Goal: Transaction & Acquisition: Book appointment/travel/reservation

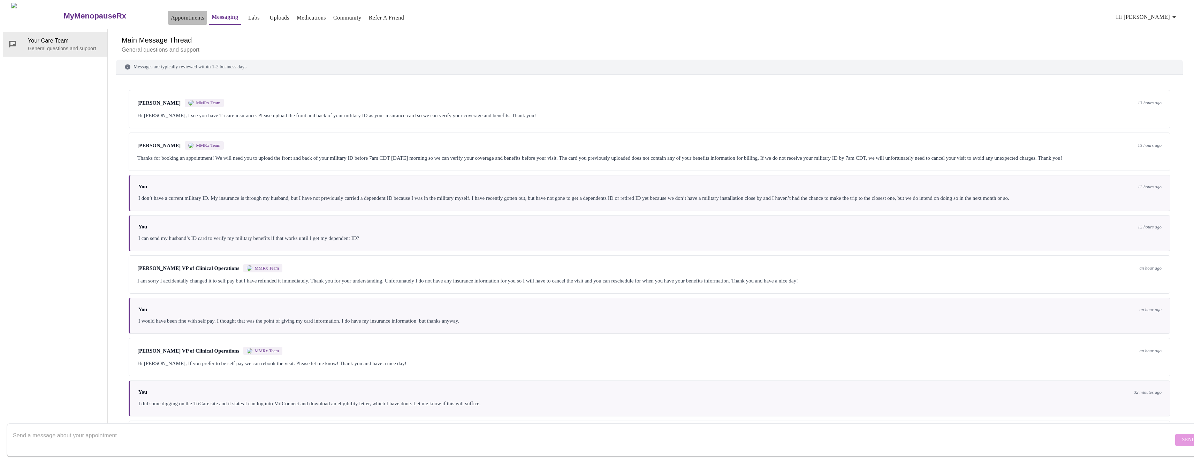
click at [171, 15] on link "Appointments" at bounding box center [187, 18] width 33 height 10
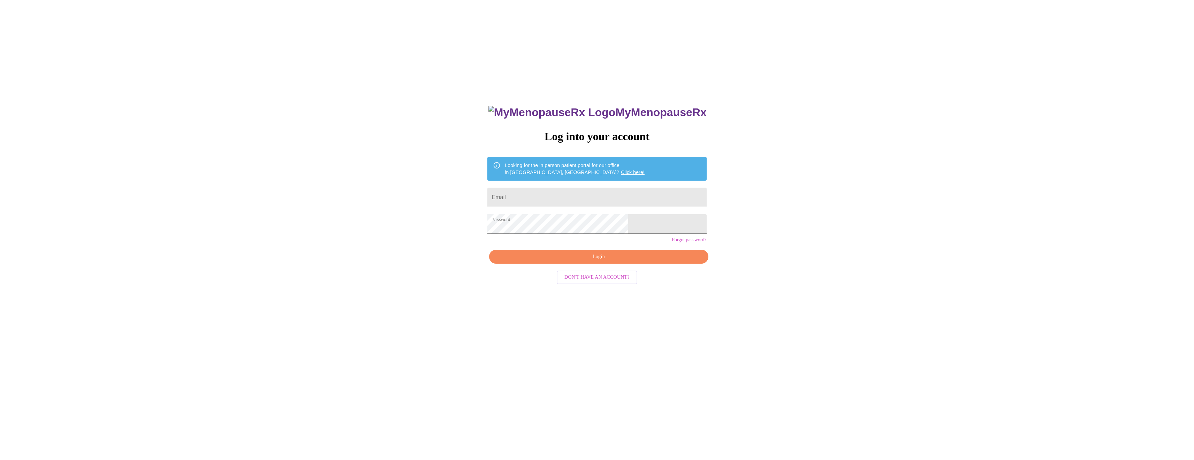
click at [617, 261] on span "Login" at bounding box center [598, 256] width 203 height 9
click at [596, 190] on input "Email" at bounding box center [597, 198] width 219 height 20
type input "[EMAIL_ADDRESS][DOMAIN_NAME]"
click at [615, 266] on div "MyMenopauseRx Log into your account Looking for the in person patient portal fo…" at bounding box center [597, 325] width 233 height 460
click at [500, 268] on div "MyMenopauseRx Log into your account Looking for the in person patient portal fo…" at bounding box center [597, 279] width 1189 height 552
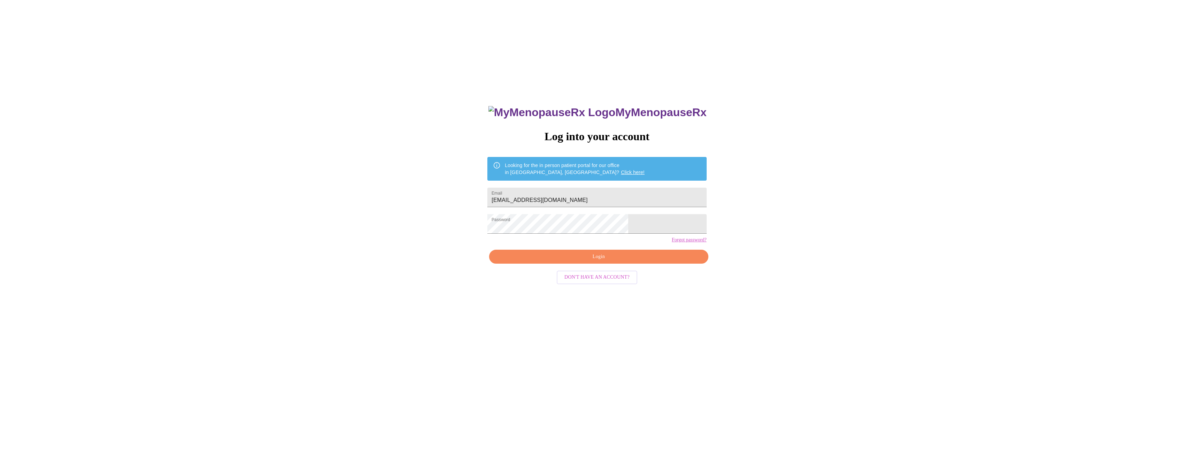
click at [586, 261] on span "Login" at bounding box center [598, 256] width 203 height 9
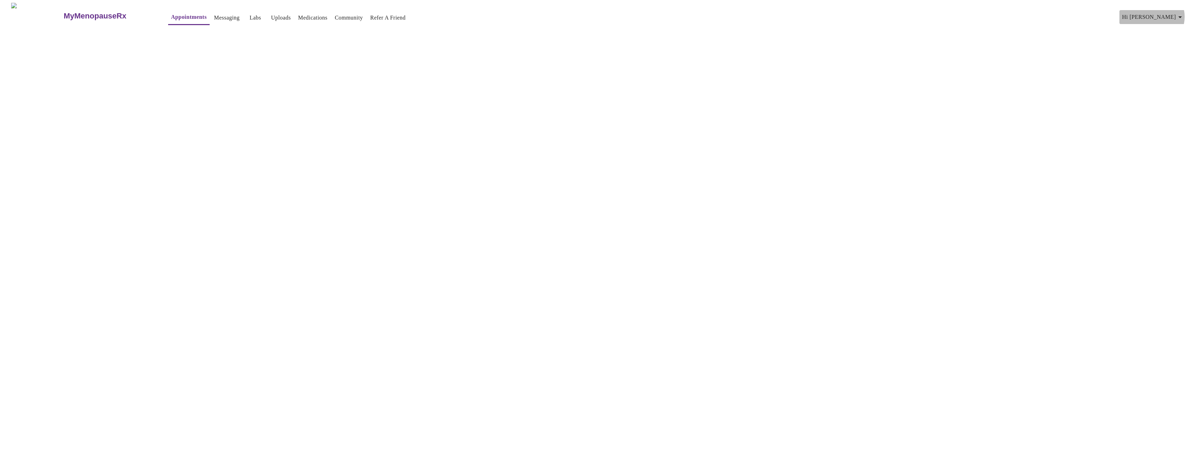
click at [1179, 14] on icon "button" at bounding box center [1180, 17] width 8 height 8
click at [1171, 27] on li "Billing" at bounding box center [1168, 27] width 32 height 13
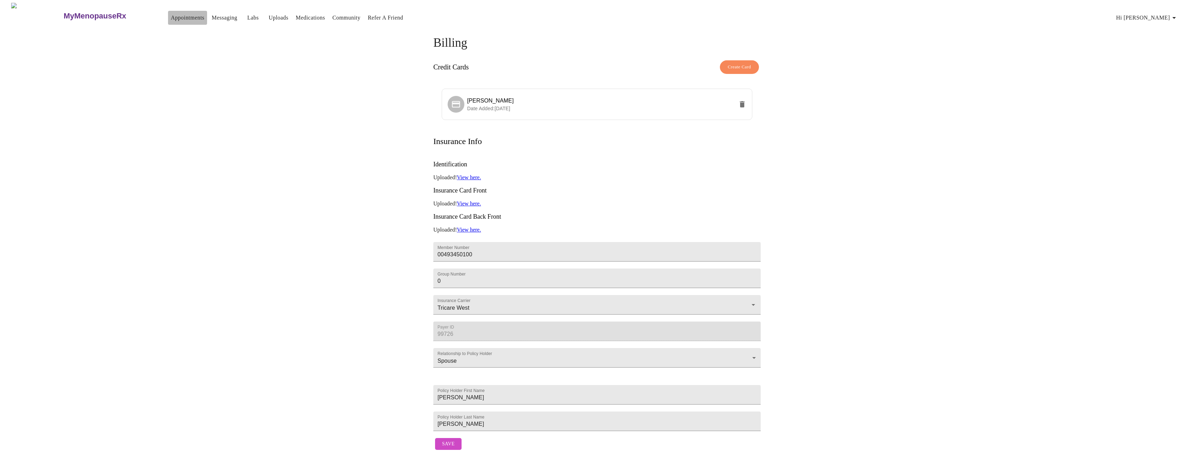
click at [171, 13] on link "Appointments" at bounding box center [187, 18] width 33 height 10
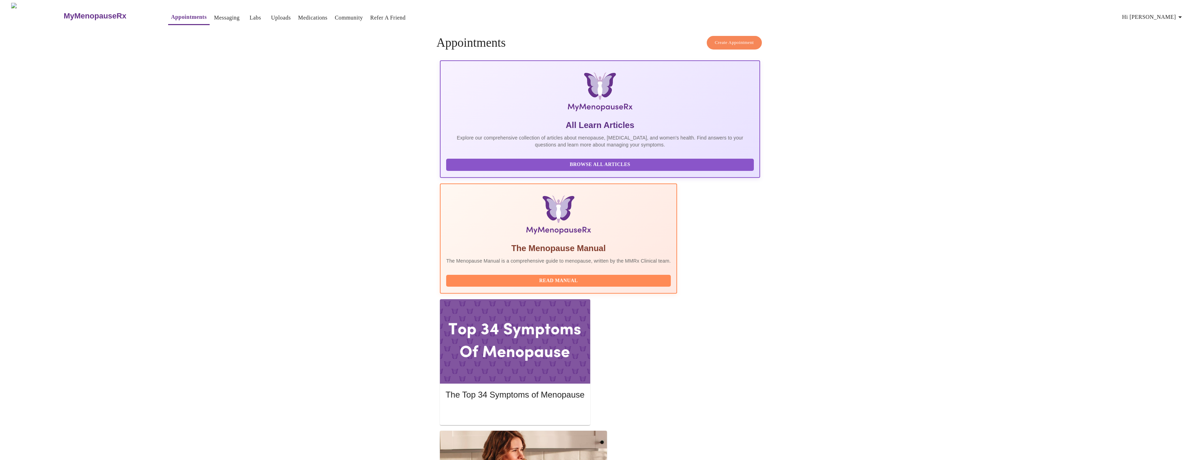
click at [739, 40] on span "Create Appointment" at bounding box center [734, 43] width 39 height 8
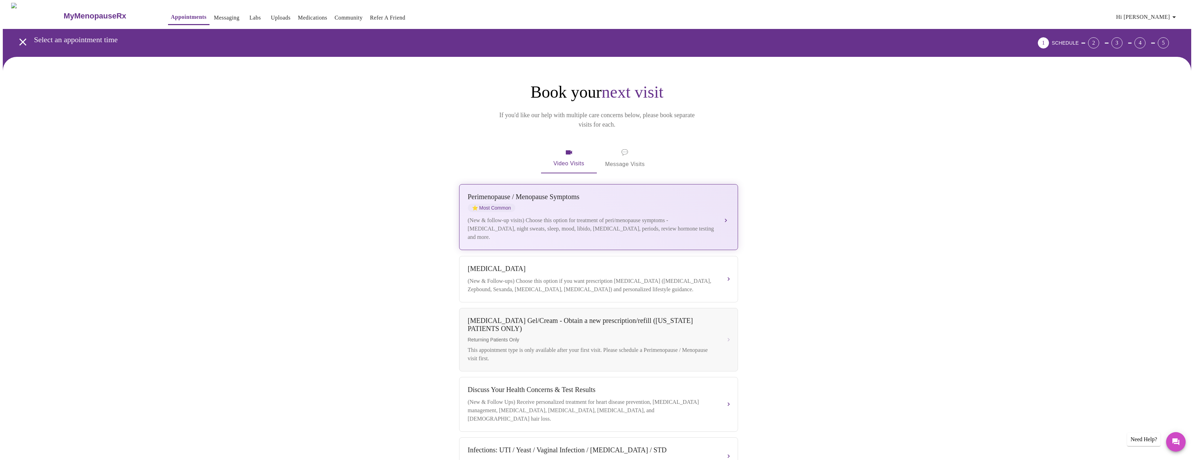
click at [712, 196] on div "[MEDICAL_DATA] / Menopause Symptoms ⭐ Most Common" at bounding box center [592, 202] width 248 height 19
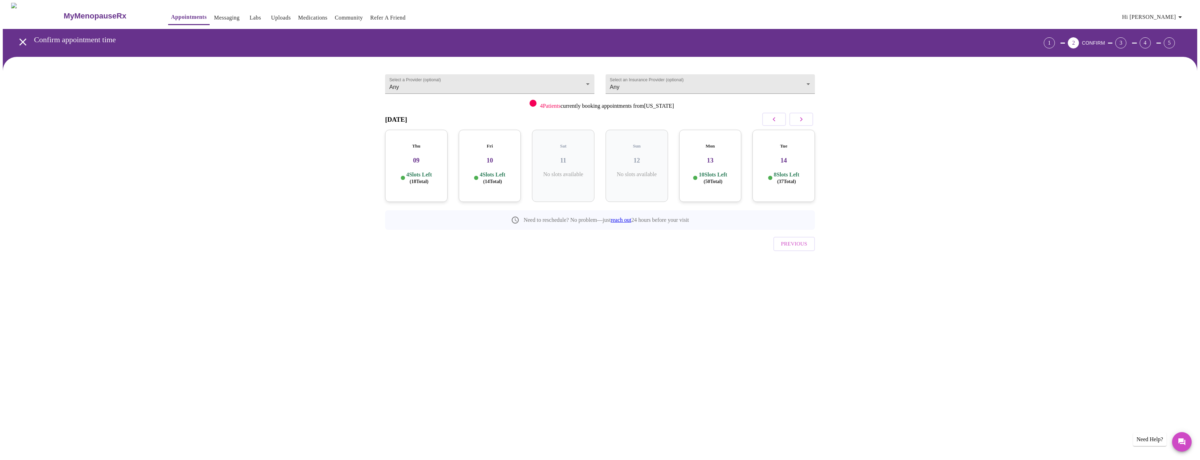
click at [411, 171] on p "4 Slots Left ( 18 Total)" at bounding box center [418, 178] width 25 height 14
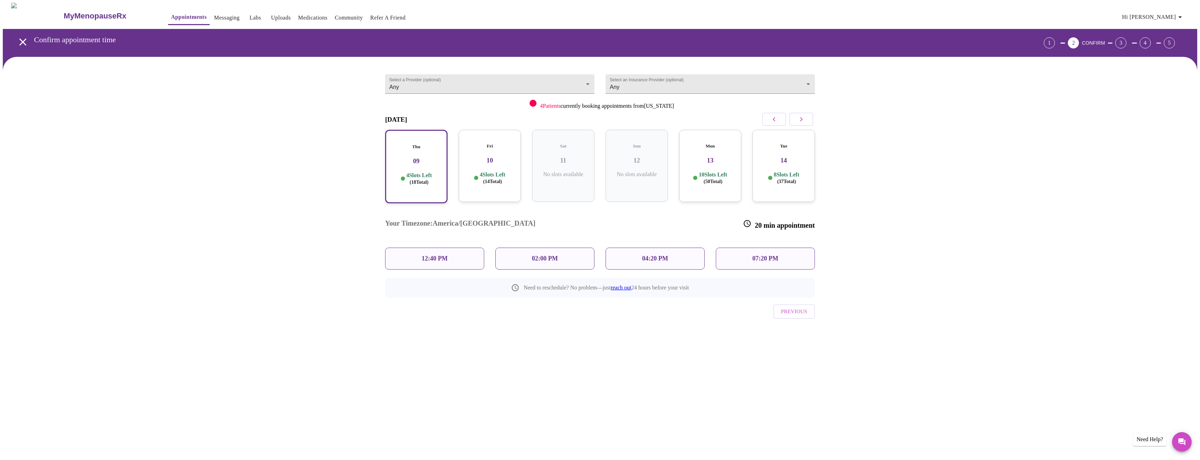
click at [665, 255] on p "04:20 PM" at bounding box center [655, 258] width 26 height 7
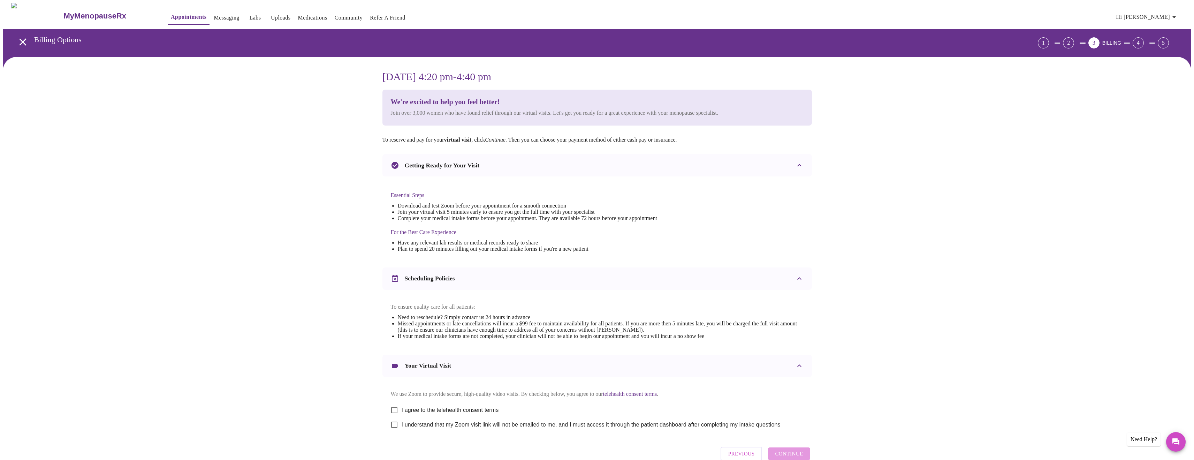
click at [22, 39] on icon "open drawer" at bounding box center [23, 42] width 12 height 12
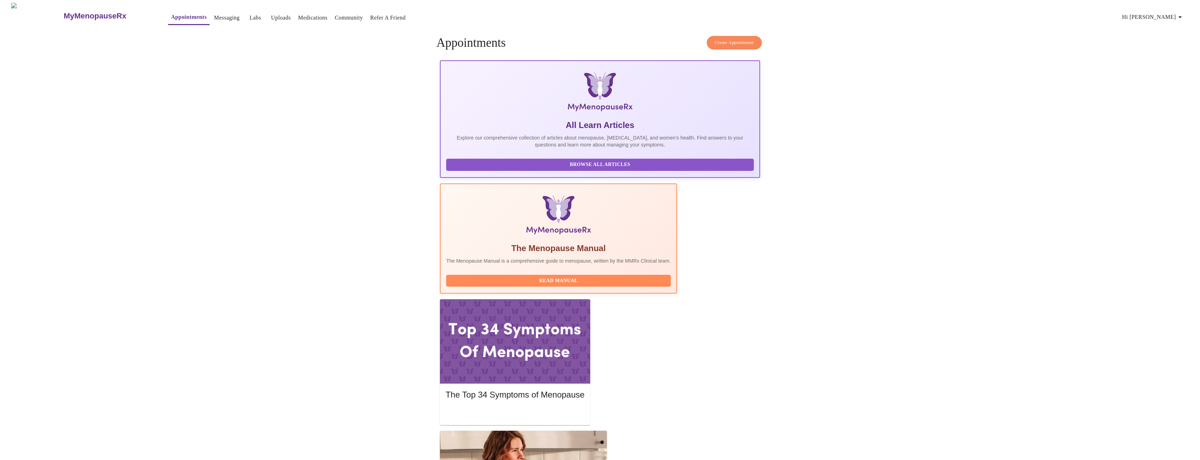
click at [737, 39] on span "Create Appointment" at bounding box center [734, 43] width 39 height 8
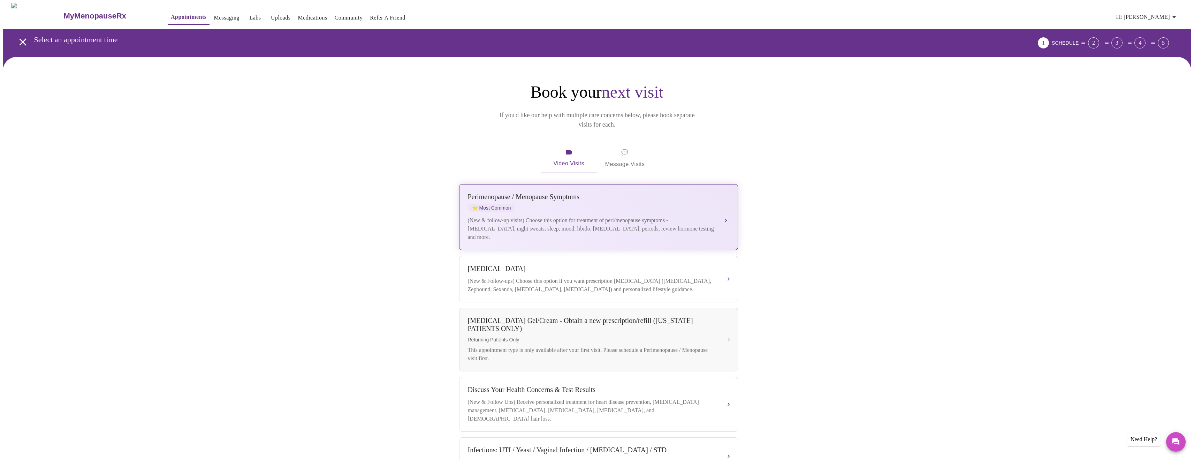
click at [566, 193] on div "Perimenopause / Menopause Symptoms" at bounding box center [592, 197] width 248 height 8
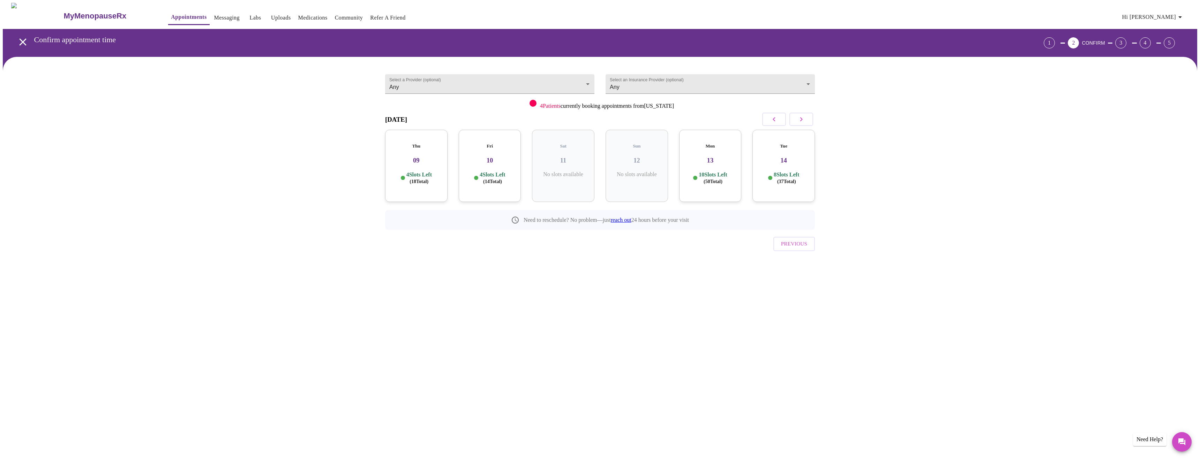
click at [413, 157] on h3 "09" at bounding box center [416, 161] width 51 height 8
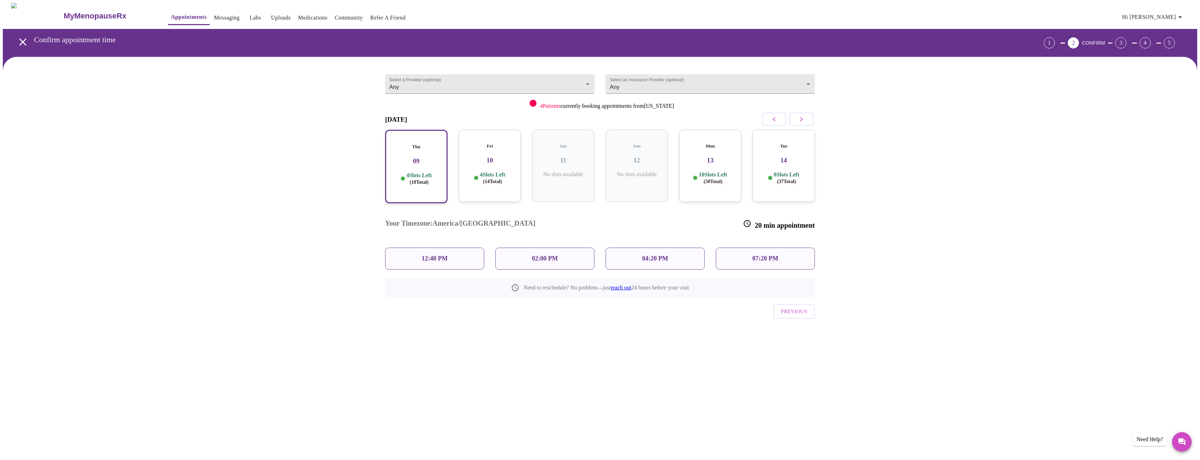
click at [457, 248] on div "12:40 PM" at bounding box center [434, 259] width 99 height 22
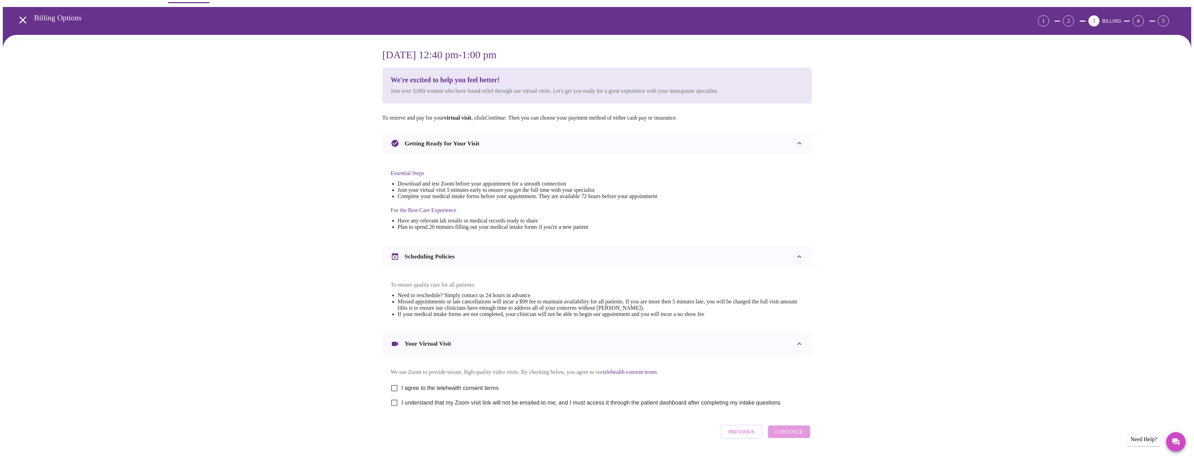
scroll to position [46, 0]
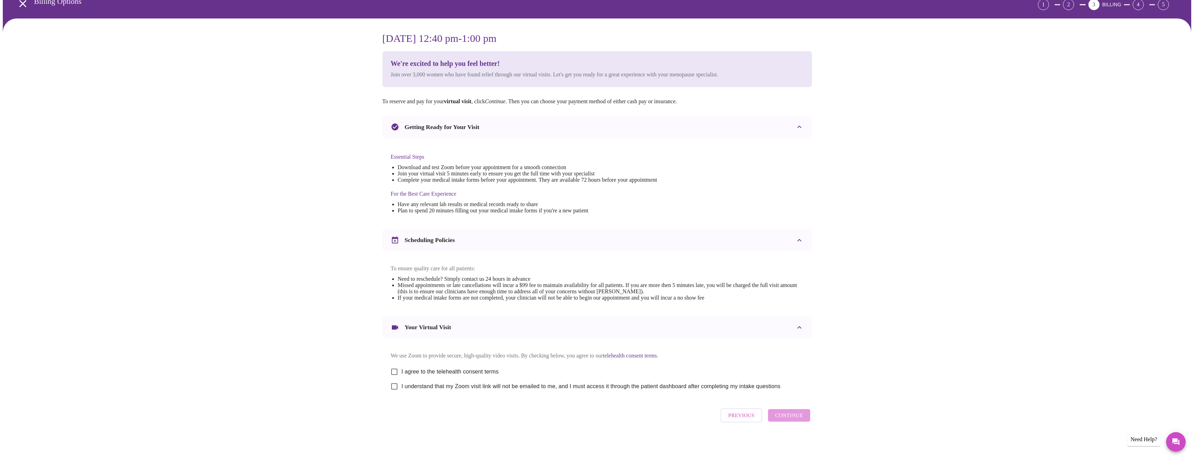
click at [400, 369] on input "I agree to the telehealth consent terms" at bounding box center [394, 371] width 15 height 15
checkbox input "true"
click at [394, 383] on input "I understand that my Zoom visit link will not be emailed to me, and I must acce…" at bounding box center [394, 386] width 15 height 15
checkbox input "true"
click at [792, 417] on span "Continue" at bounding box center [789, 415] width 28 height 9
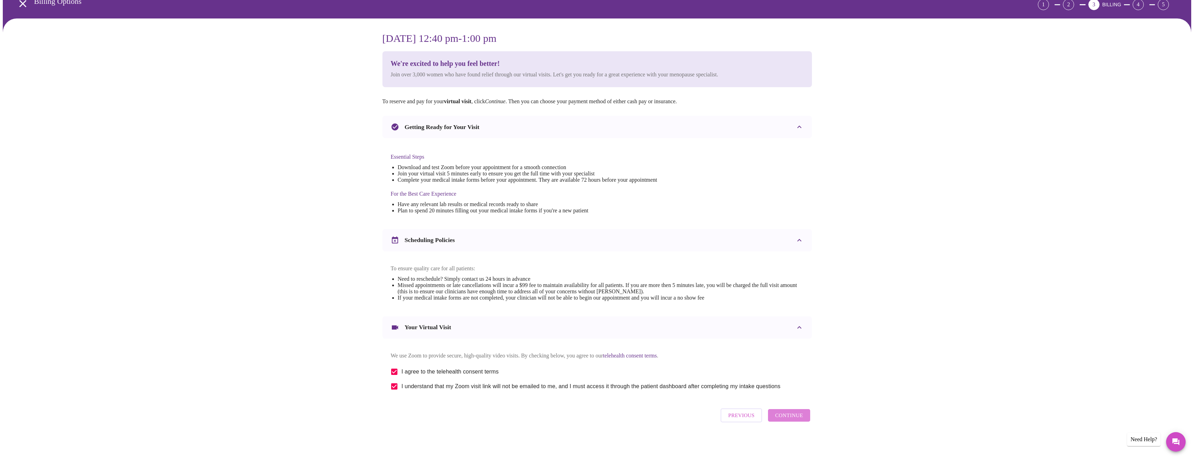
scroll to position [0, 0]
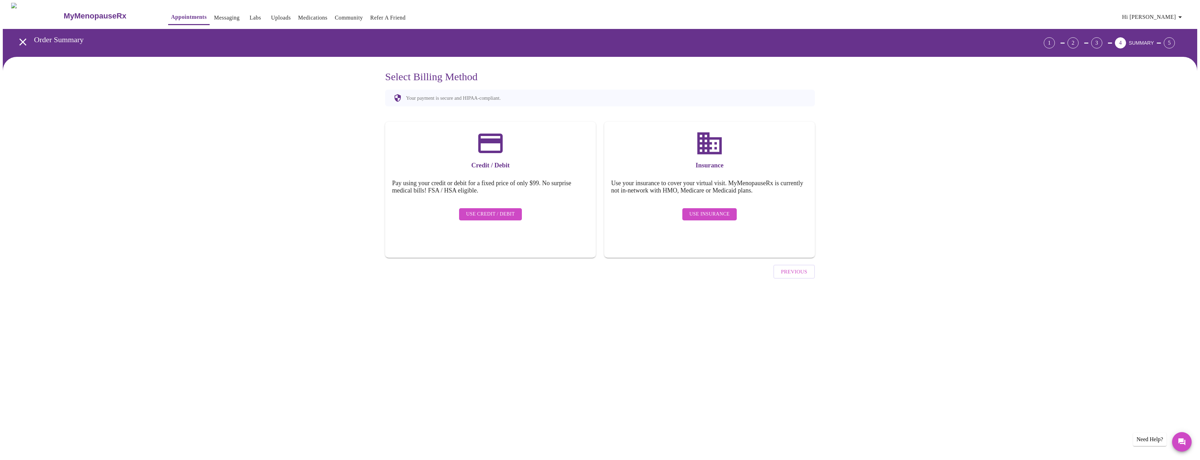
click at [720, 210] on span "Use Insurance" at bounding box center [709, 214] width 40 height 9
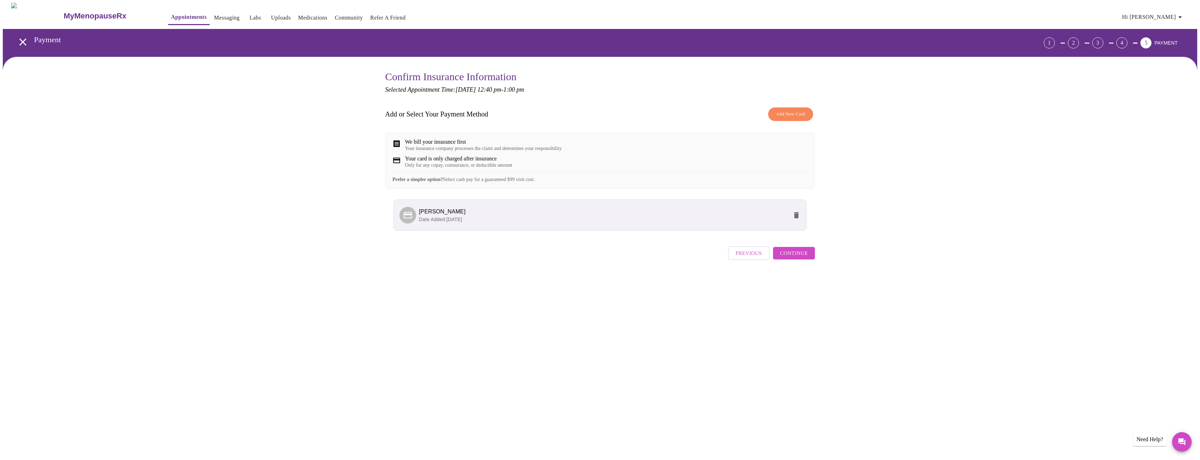
click at [453, 222] on span "Date Added: [DATE]" at bounding box center [440, 220] width 43 height 6
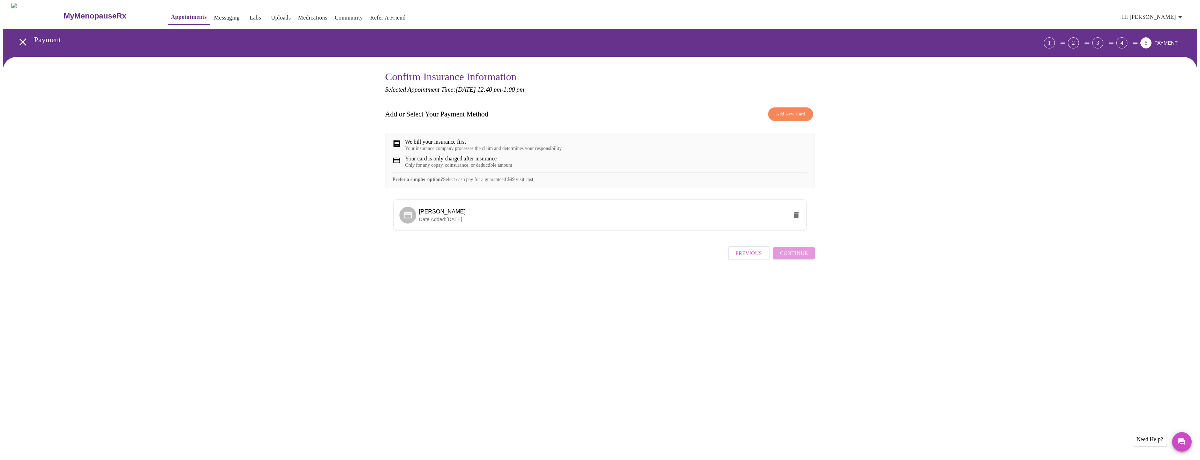
click at [799, 263] on div "Previous Continue" at bounding box center [771, 251] width 87 height 24
click at [617, 291] on div "Confirm Insurance Information Selected Appointment Time: [DATE] 12:40 pm - 1:00…" at bounding box center [600, 176] width 1194 height 238
click at [531, 276] on div "Confirm Insurance Information Selected Appointment Time: [DATE] 12:40 pm - 1:00…" at bounding box center [600, 176] width 446 height 210
click at [441, 151] on div "Your insurance company processes the claim and determines your responsibility" at bounding box center [483, 149] width 157 height 6
click at [217, 143] on div "Confirm Insurance Information Selected Appointment Time: [DATE] 12:40 pm - 1:00…" at bounding box center [600, 176] width 1194 height 238
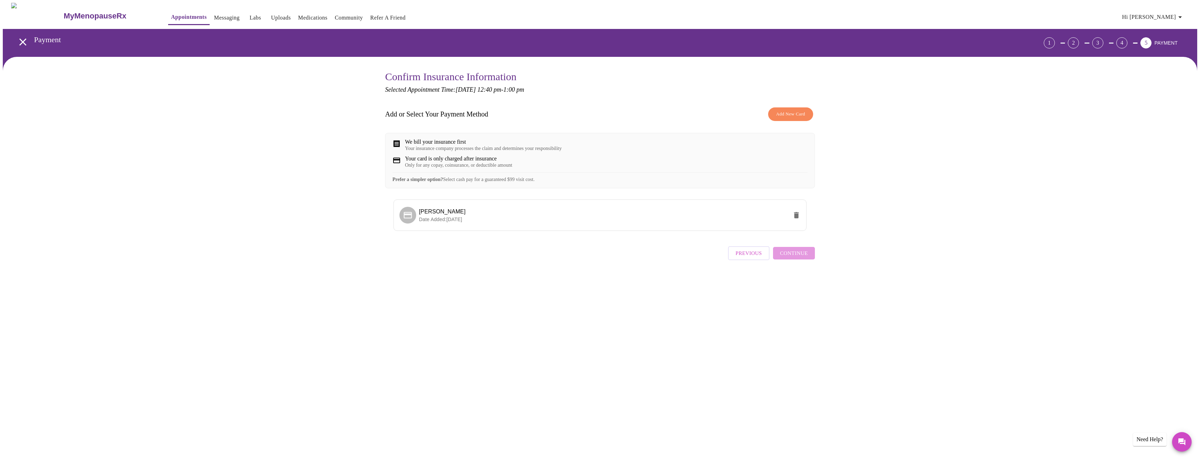
click at [790, 262] on div "Previous Continue" at bounding box center [771, 251] width 87 height 24
click at [609, 281] on div "Confirm Insurance Information Selected Appointment Time: [DATE] 12:40 pm - 1:00…" at bounding box center [600, 176] width 446 height 210
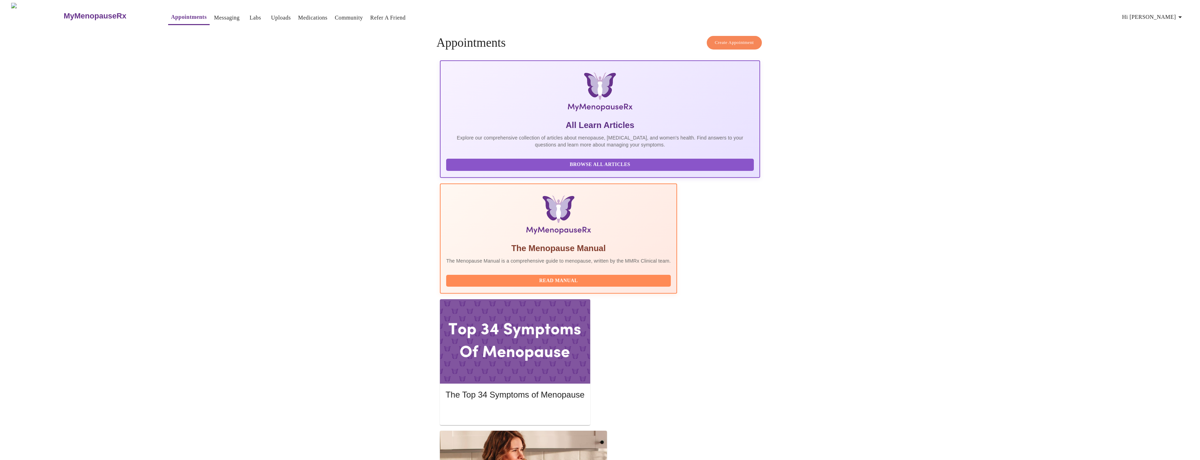
click at [731, 39] on span "Create Appointment" at bounding box center [734, 43] width 39 height 8
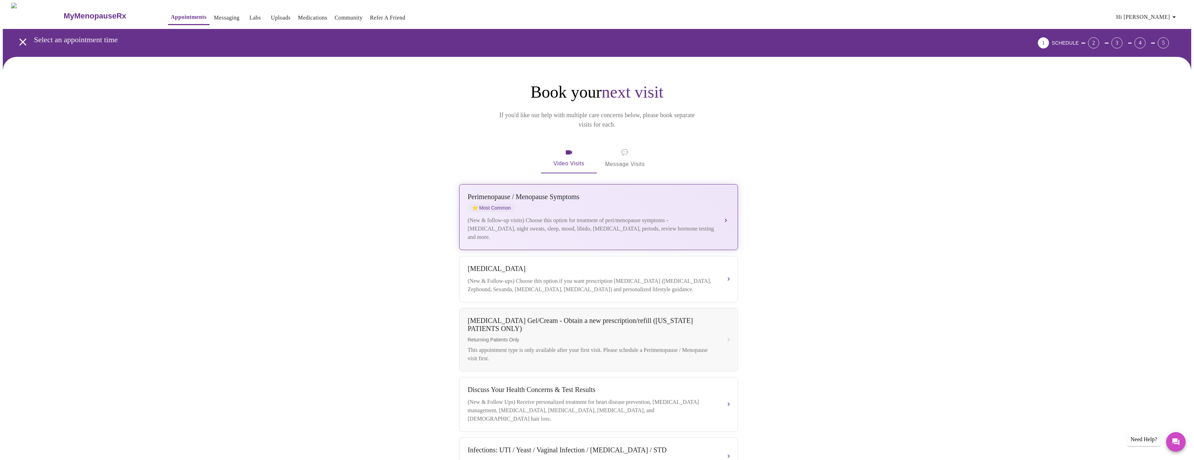
click at [613, 216] on div "(New & follow-up visits) Choose this option for treatment of peri/menopause sym…" at bounding box center [592, 228] width 248 height 25
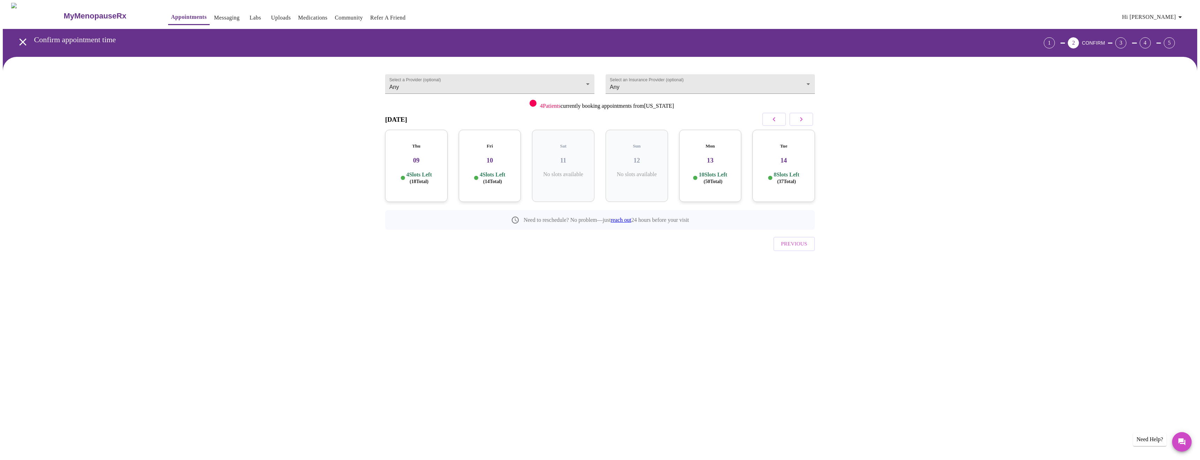
click at [423, 161] on div "Thu 09 4 Slots Left ( 18 Total)" at bounding box center [416, 166] width 62 height 72
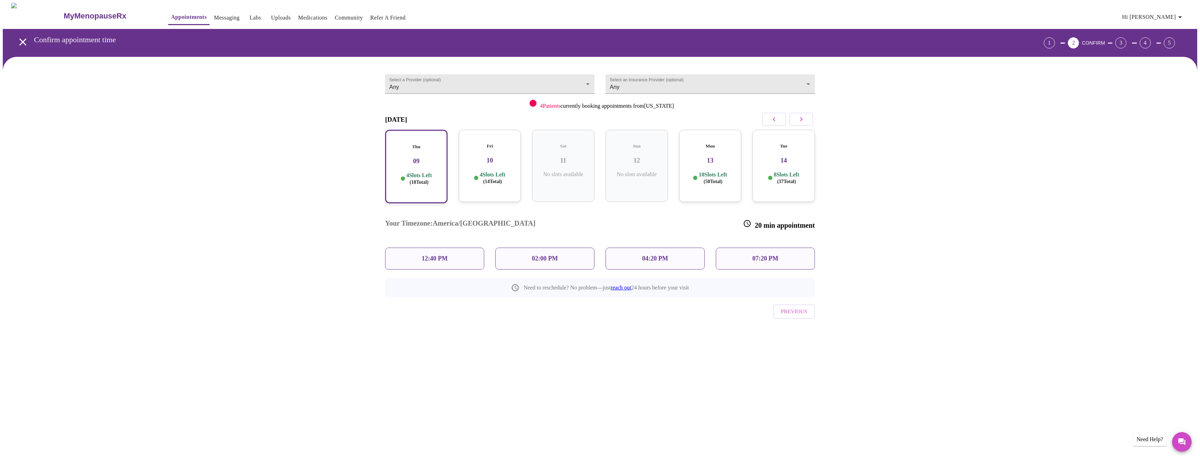
click at [448, 248] on div "12:40 PM" at bounding box center [434, 259] width 99 height 22
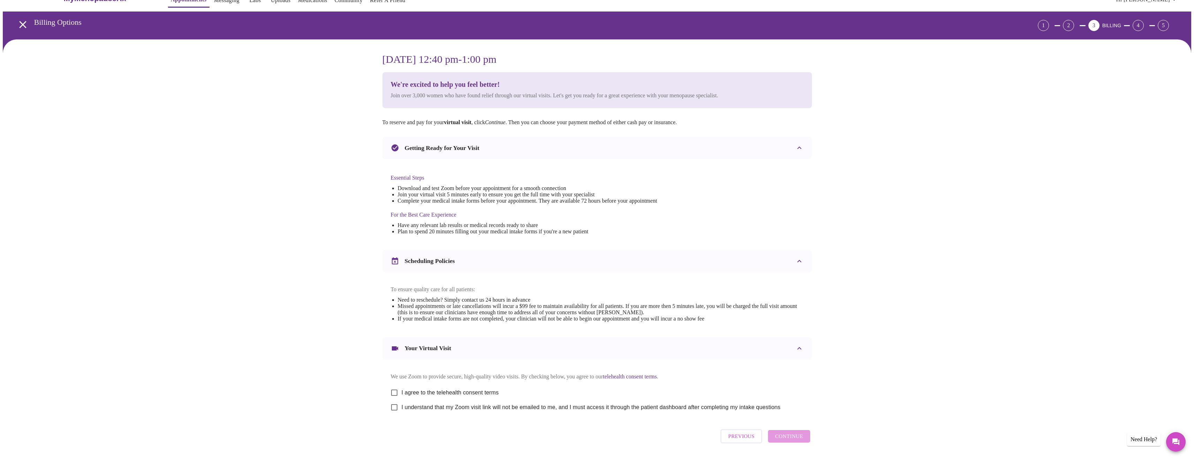
scroll to position [46, 0]
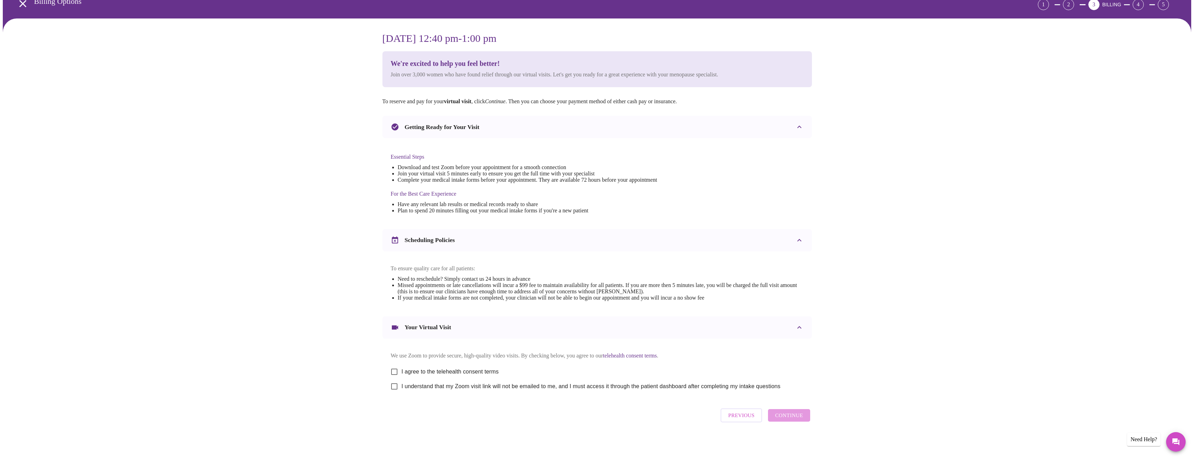
click at [394, 368] on input "I agree to the telehealth consent terms" at bounding box center [394, 371] width 15 height 15
checkbox input "true"
click at [397, 386] on input "I understand that my Zoom visit link will not be emailed to me, and I must acce…" at bounding box center [394, 386] width 15 height 15
checkbox input "true"
click at [800, 420] on span "Continue" at bounding box center [789, 415] width 28 height 9
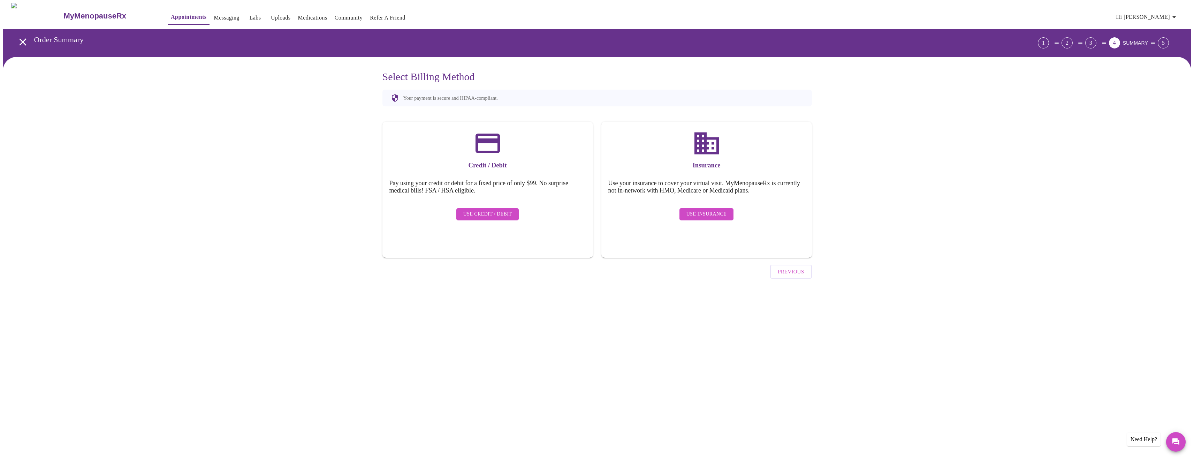
scroll to position [0, 0]
click at [703, 210] on span "Use Insurance" at bounding box center [709, 214] width 40 height 9
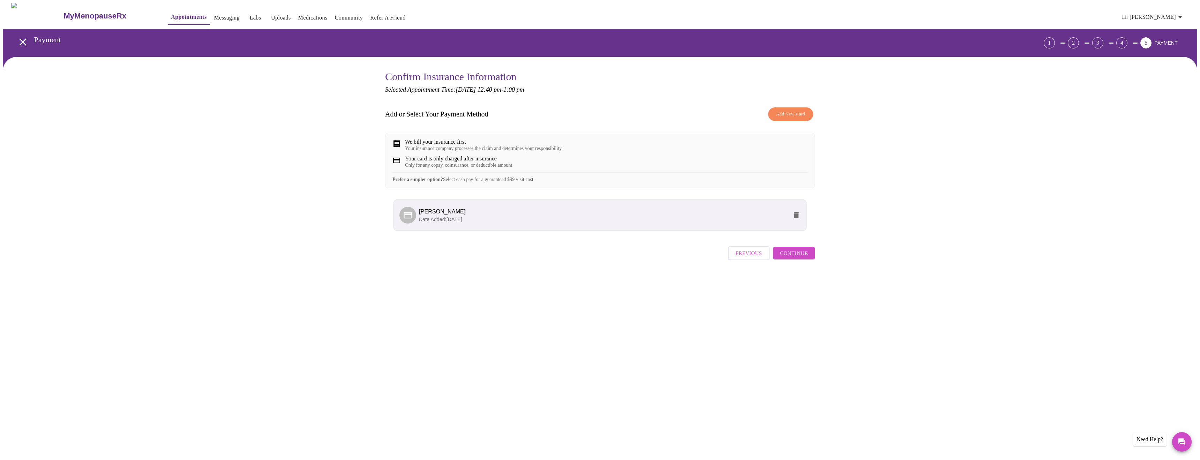
click at [805, 258] on span "Continue" at bounding box center [794, 253] width 28 height 9
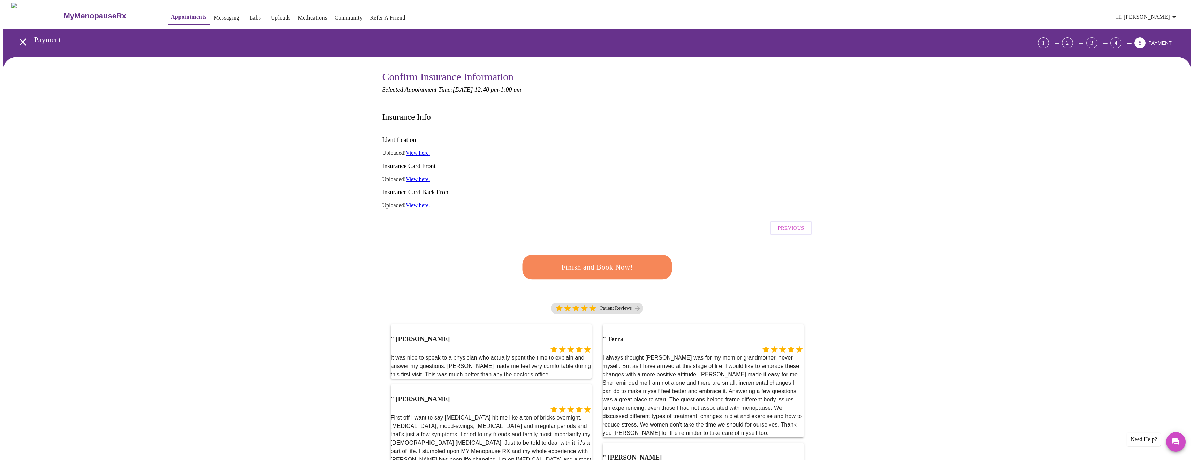
click at [597, 261] on span "Finish and Book Now!" at bounding box center [597, 267] width 129 height 13
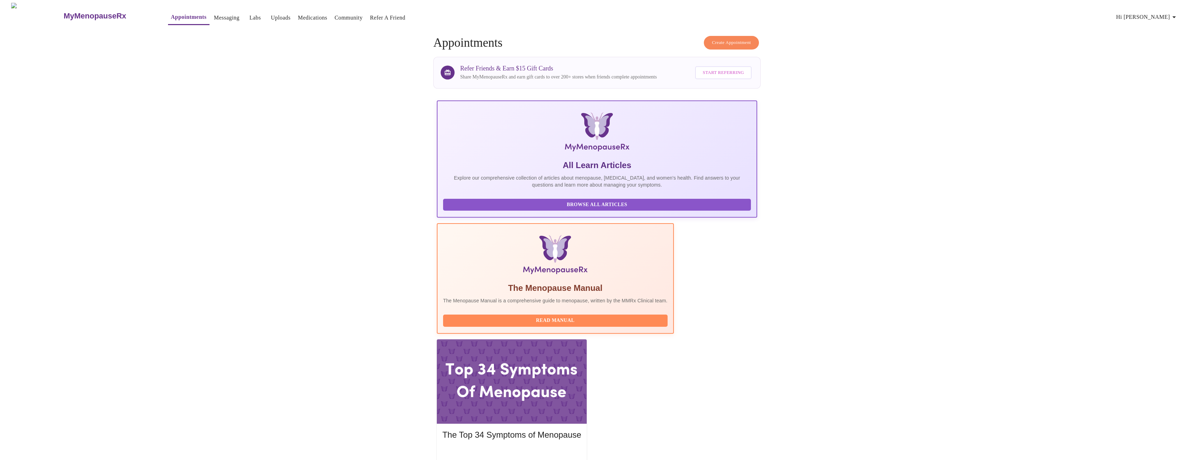
scroll to position [1, 0]
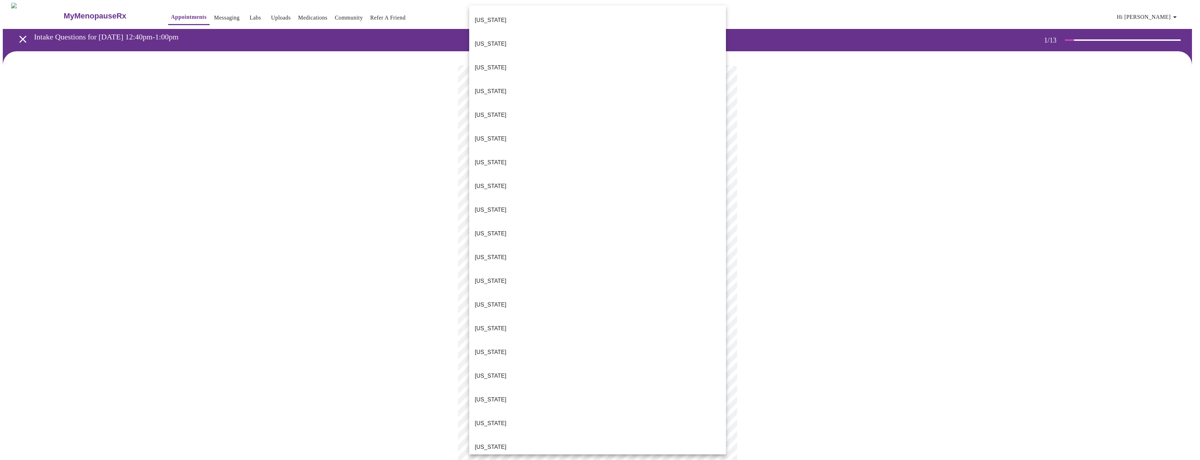
click at [577, 152] on body "MyMenopauseRx Appointments Messaging Labs Uploads Medications Community Refer a…" at bounding box center [600, 347] width 1194 height 689
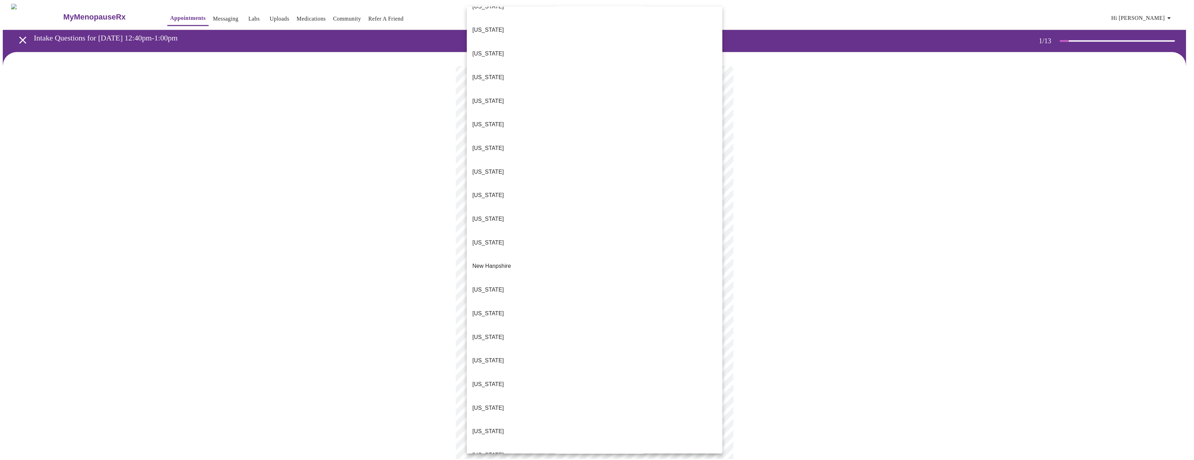
scroll to position [418, 0]
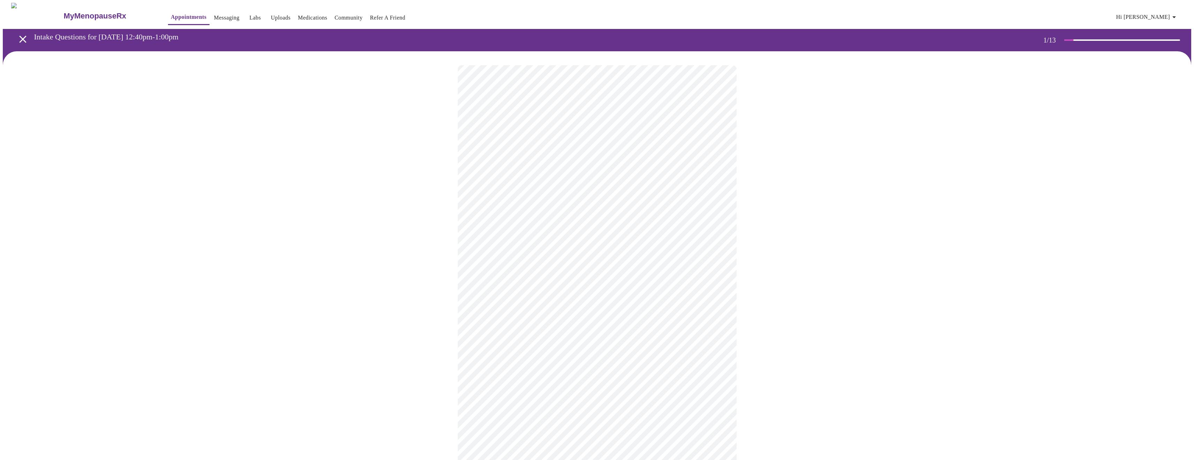
click at [552, 205] on body "MyMenopauseRx Appointments Messaging Labs Uploads Medications Community Refer a…" at bounding box center [597, 345] width 1189 height 685
click at [533, 217] on li "New" at bounding box center [597, 221] width 257 height 13
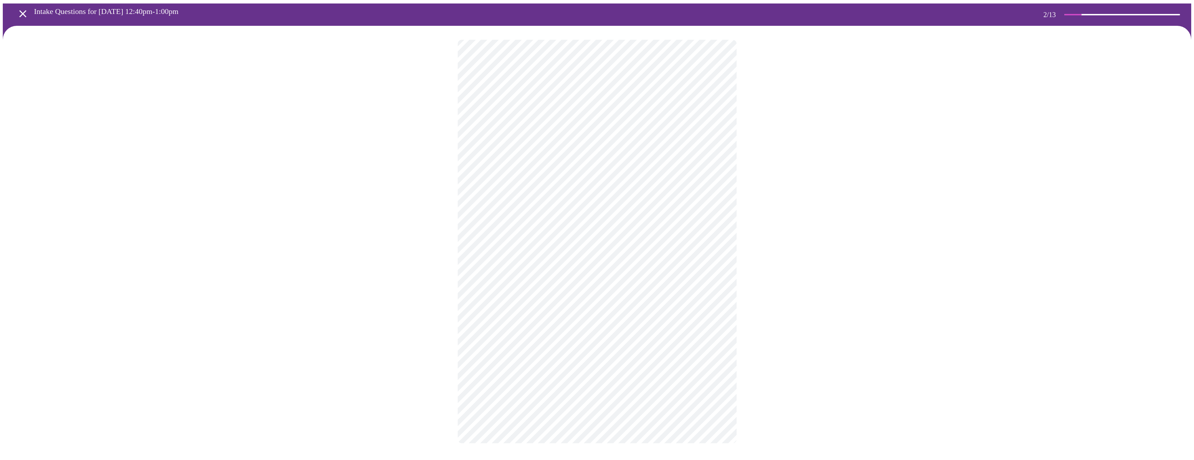
scroll to position [0, 0]
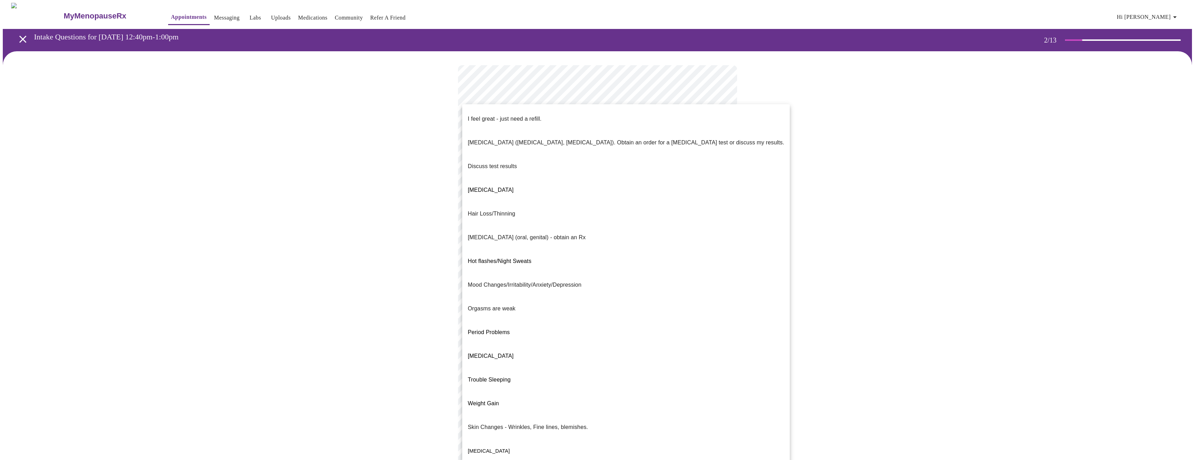
click at [650, 144] on body "MyMenopauseRx Appointments Messaging Labs Uploads Medications Community Refer a…" at bounding box center [600, 243] width 1194 height 480
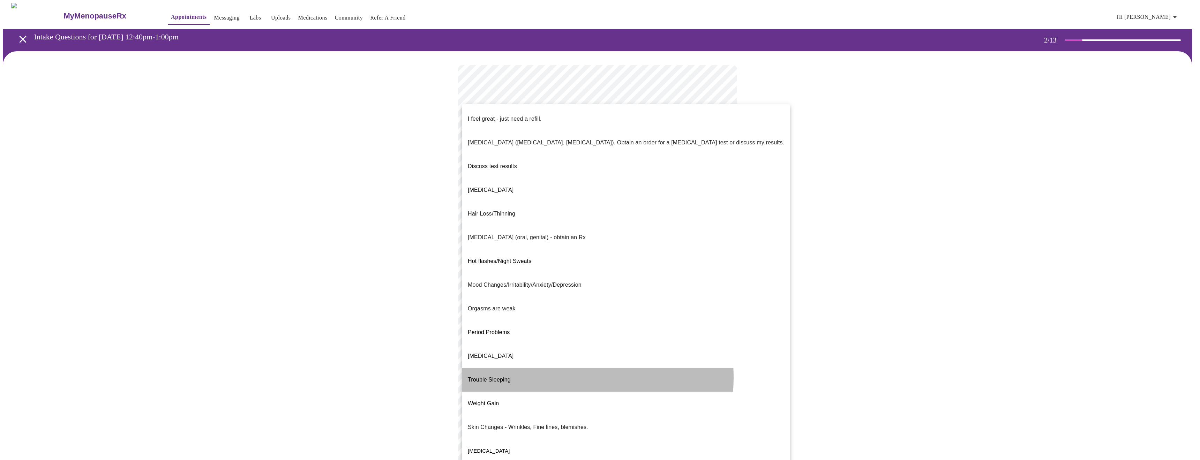
click at [545, 368] on li "Trouble Sleeping" at bounding box center [625, 380] width 327 height 24
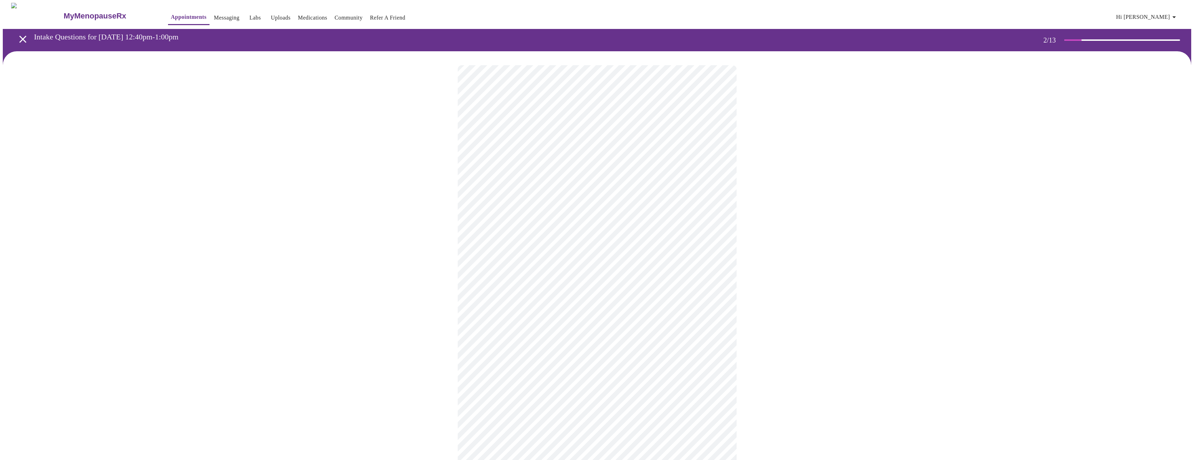
click at [553, 273] on body "MyMenopauseRx Appointments Messaging Labs Uploads Medications Community Refer a…" at bounding box center [597, 241] width 1189 height 476
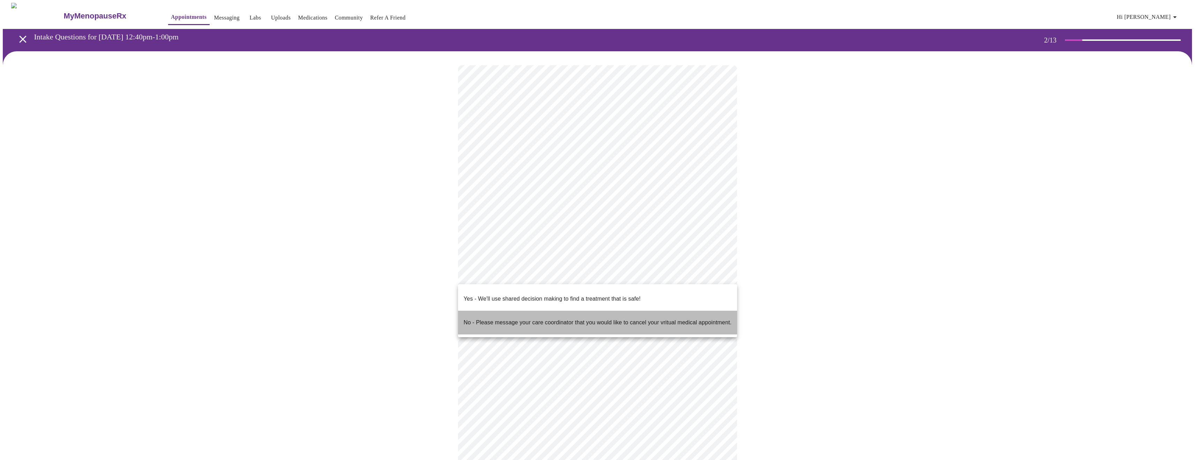
click at [544, 318] on p "No - Please message your care coordinator that you would like to cancel your vr…" at bounding box center [597, 322] width 268 height 8
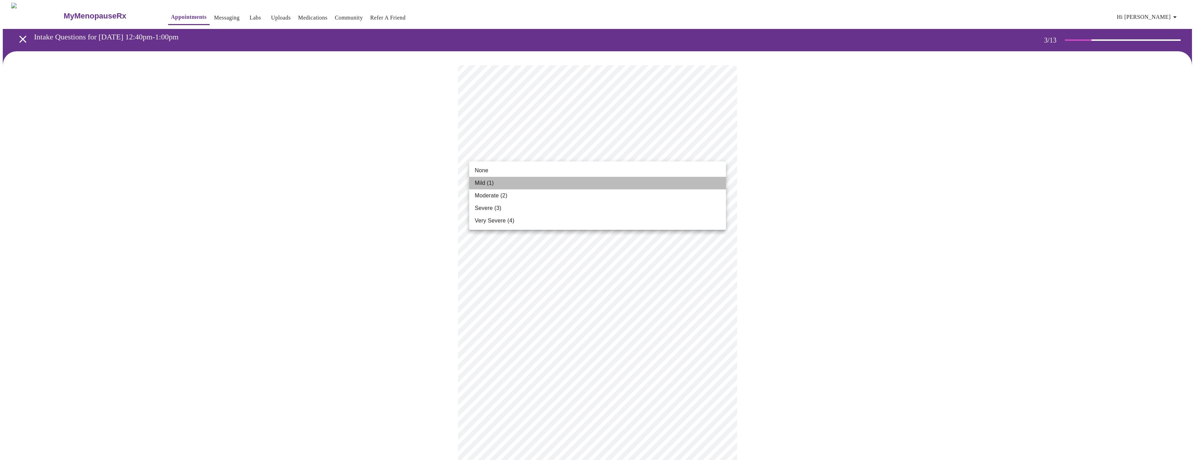
click at [510, 183] on li "Mild (1)" at bounding box center [597, 183] width 257 height 13
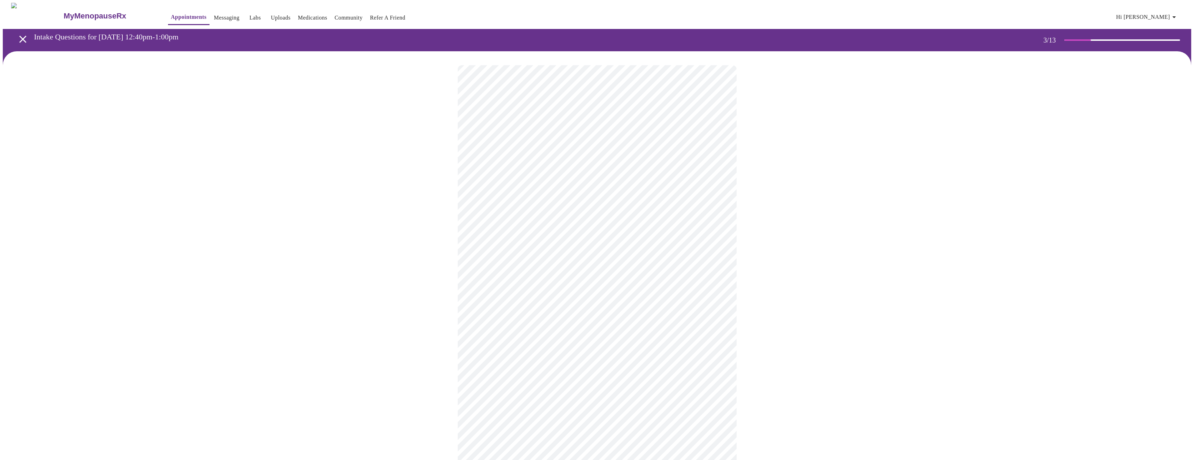
click at [564, 208] on body "MyMenopauseRx Appointments Messaging Labs Uploads Medications Community Refer a…" at bounding box center [597, 462] width 1189 height 918
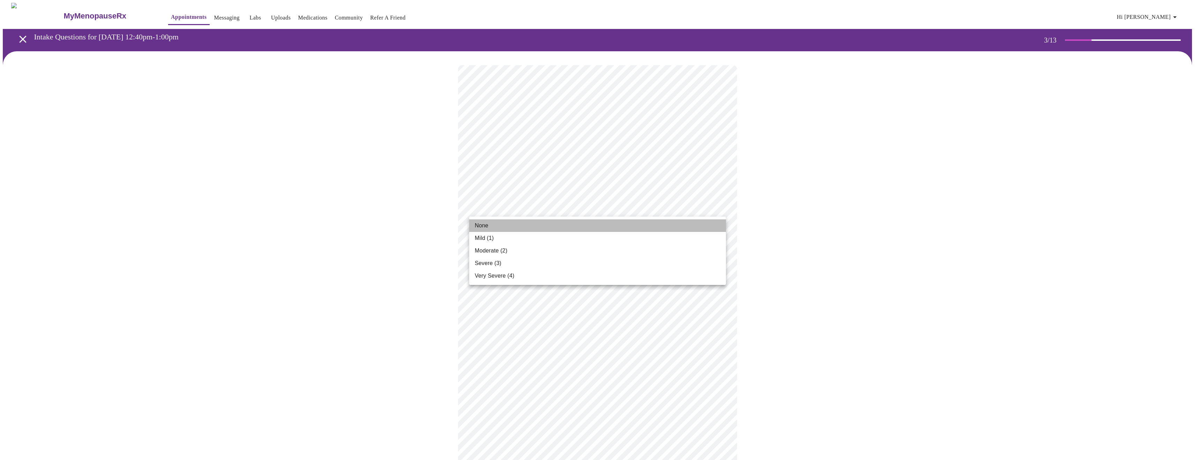
click at [507, 225] on li "None" at bounding box center [597, 225] width 257 height 13
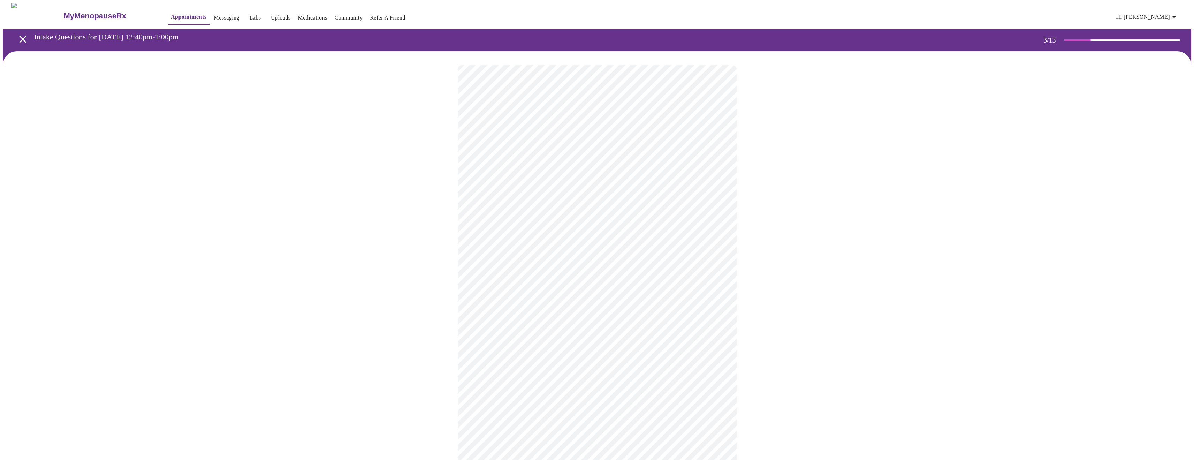
click at [560, 258] on body "MyMenopauseRx Appointments Messaging Labs Uploads Medications Community Refer a…" at bounding box center [597, 457] width 1189 height 908
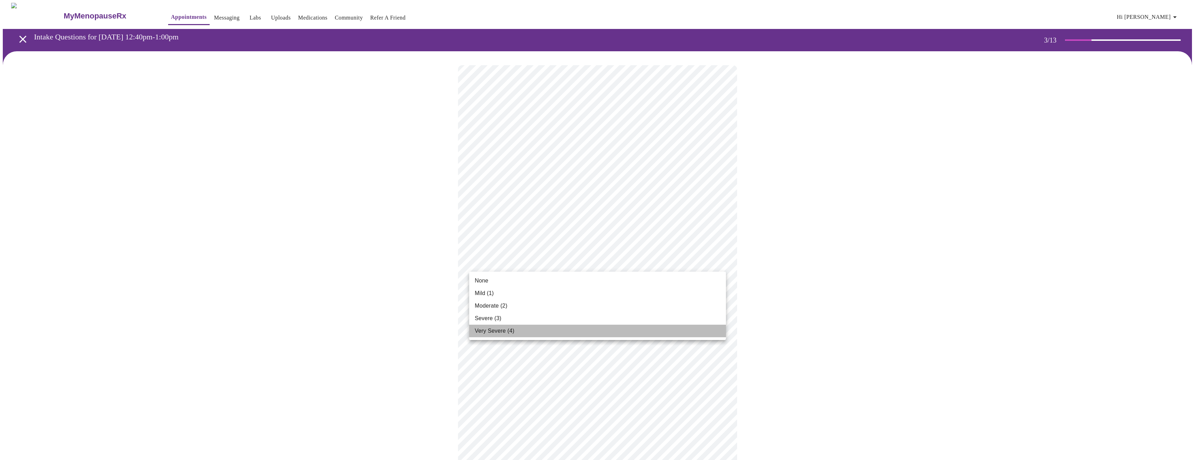
click at [516, 330] on li "Very Severe (4)" at bounding box center [597, 331] width 257 height 13
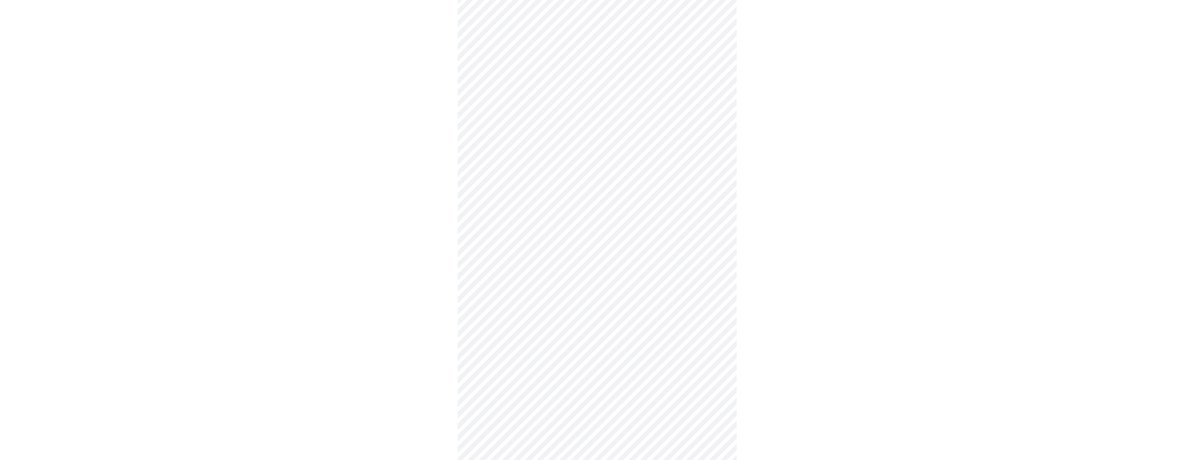
scroll to position [105, 0]
click at [567, 217] on body "MyMenopauseRx Appointments Messaging Labs Uploads Medications Community Refer a…" at bounding box center [600, 347] width 1194 height 898
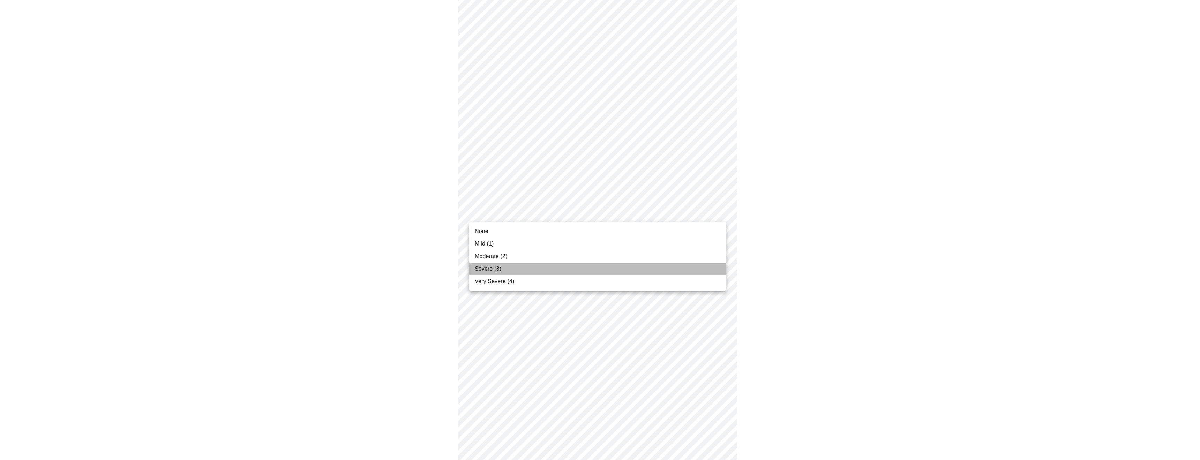
click at [522, 271] on li "Severe (3)" at bounding box center [597, 269] width 257 height 13
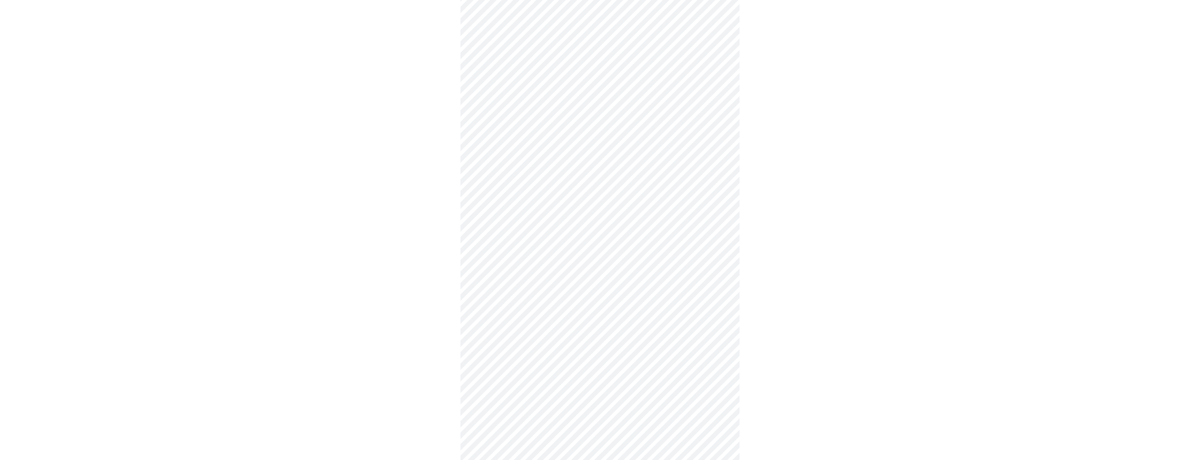
click at [564, 262] on body "MyMenopauseRx Appointments Messaging Labs Uploads Medications Community Refer a…" at bounding box center [600, 342] width 1194 height 889
click at [511, 300] on li "Moderate (2)" at bounding box center [597, 301] width 257 height 13
click at [511, 300] on body "MyMenopauseRx Appointments Messaging Labs Uploads Medications Community Refer a…" at bounding box center [597, 337] width 1189 height 879
click at [499, 333] on li "Mild (1)" at bounding box center [597, 334] width 257 height 13
click at [499, 304] on body "MyMenopauseRx Appointments Messaging Labs Uploads Medications Community Refer a…" at bounding box center [600, 332] width 1194 height 869
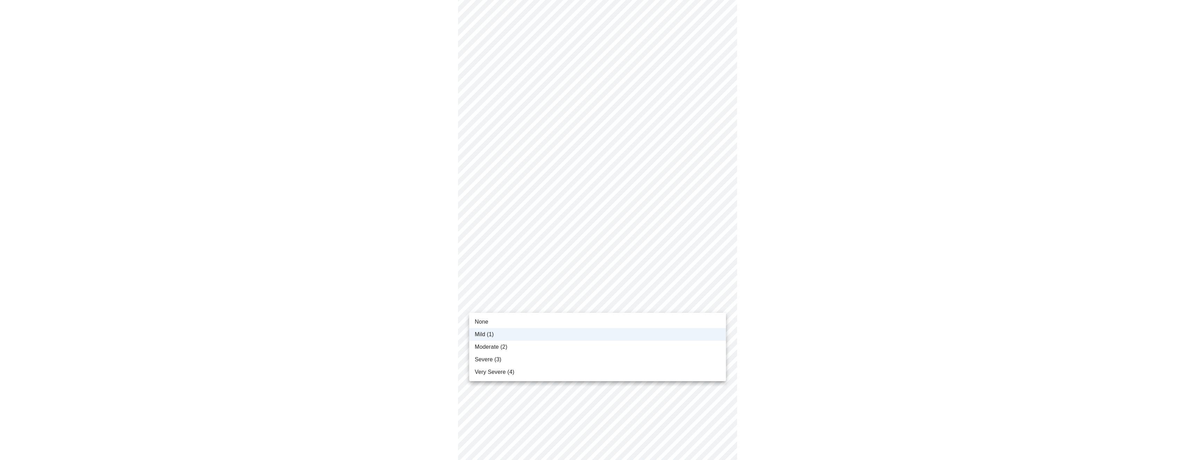
click at [496, 319] on li "None" at bounding box center [597, 322] width 257 height 13
click at [546, 256] on body "MyMenopauseRx Appointments Messaging Labs Uploads Medications Community Refer a…" at bounding box center [600, 228] width 1194 height 869
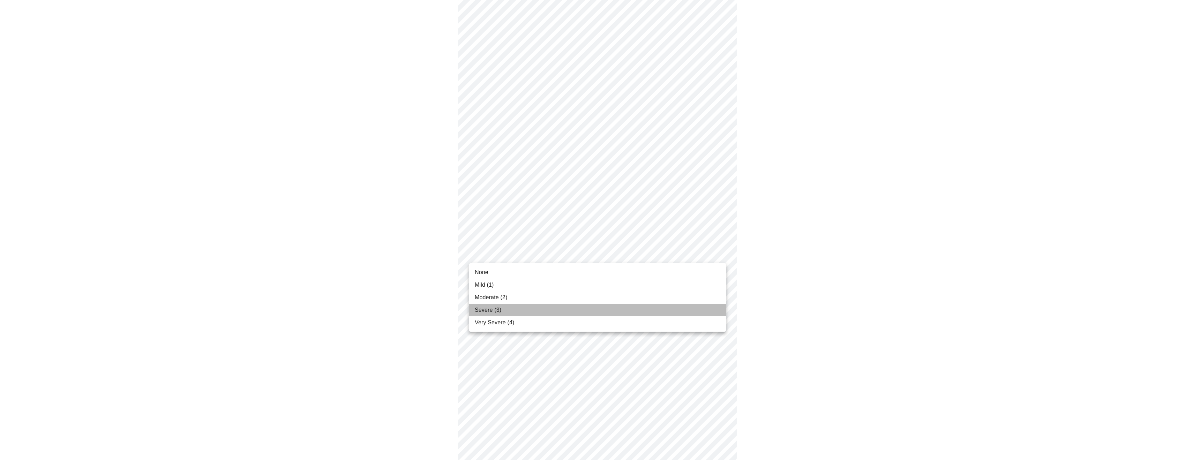
click at [518, 309] on li "Severe (3)" at bounding box center [597, 310] width 257 height 13
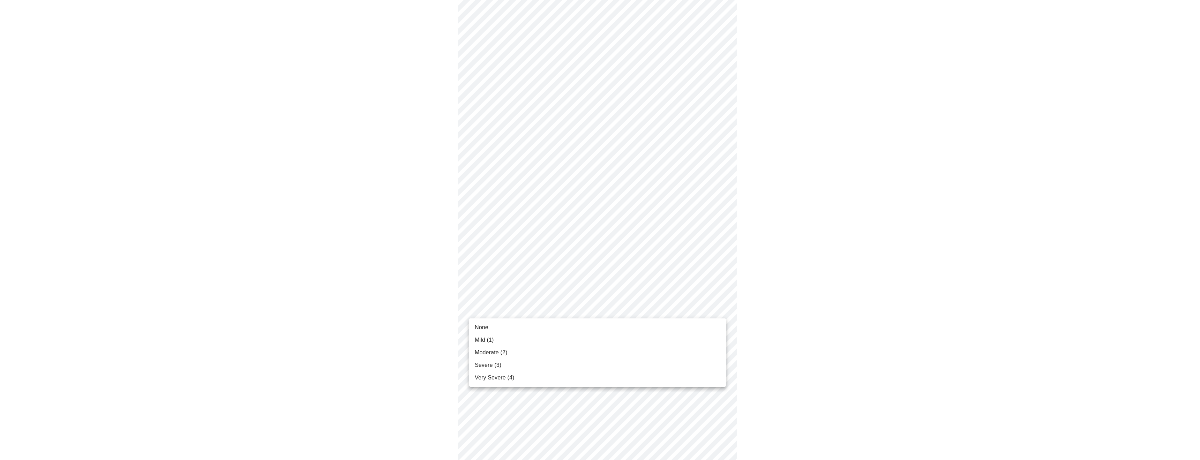
click at [522, 309] on body "MyMenopauseRx Appointments Messaging Labs Uploads Medications Community Refer a…" at bounding box center [600, 223] width 1194 height 859
click at [504, 339] on li "Mild (1)" at bounding box center [597, 340] width 257 height 13
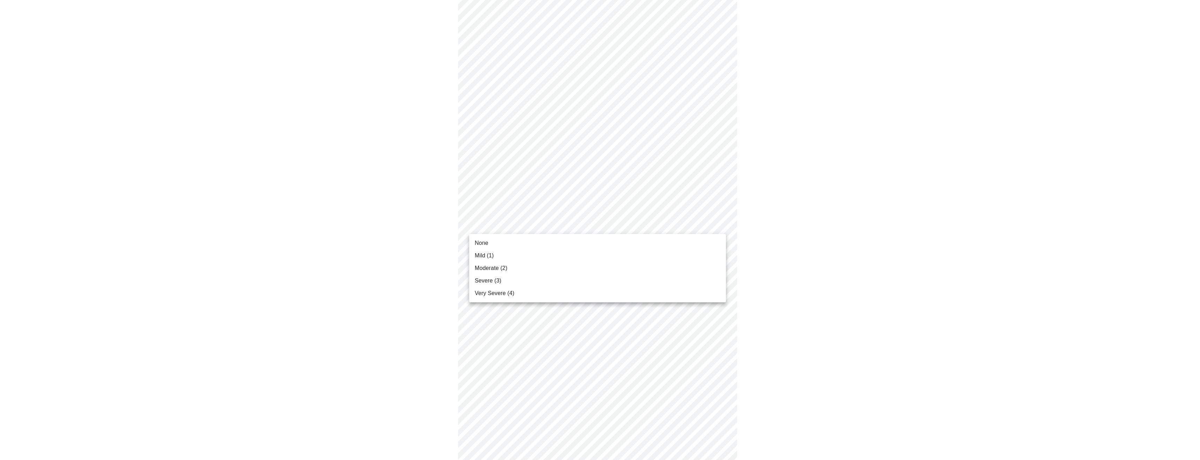
click at [542, 221] on body "MyMenopauseRx Appointments Messaging Labs Uploads Medications Community Refer a…" at bounding box center [600, 79] width 1194 height 850
click at [508, 257] on li "Mild (1)" at bounding box center [597, 255] width 257 height 13
click at [534, 283] on body "MyMenopauseRx Appointments Messaging Labs Uploads Medications Community Refer a…" at bounding box center [597, 74] width 1189 height 840
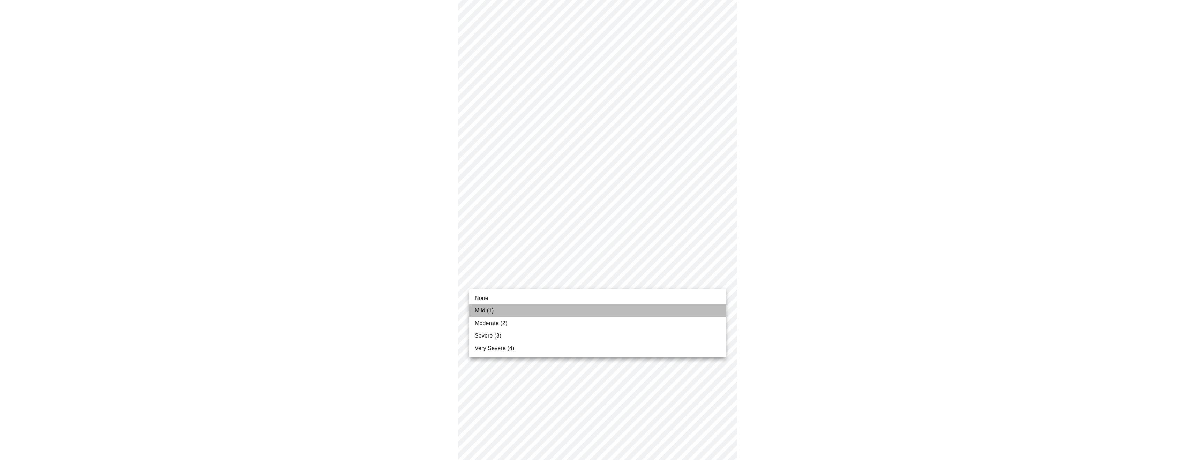
click at [511, 312] on li "Mild (1)" at bounding box center [597, 310] width 257 height 13
click at [525, 312] on body "MyMenopauseRx Appointments Messaging Labs Uploads Medications Community Refer a…" at bounding box center [600, 48] width 1194 height 830
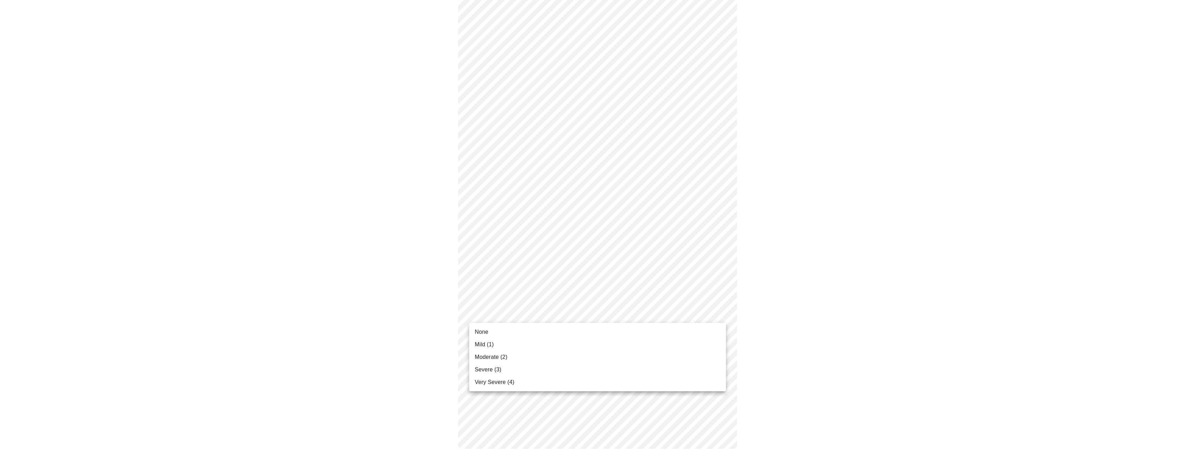
click at [504, 355] on span "Moderate (2)" at bounding box center [491, 357] width 32 height 8
click at [582, 161] on body "MyMenopauseRx Appointments Messaging Labs Uploads Medications Community Refer a…" at bounding box center [597, 52] width 1189 height 821
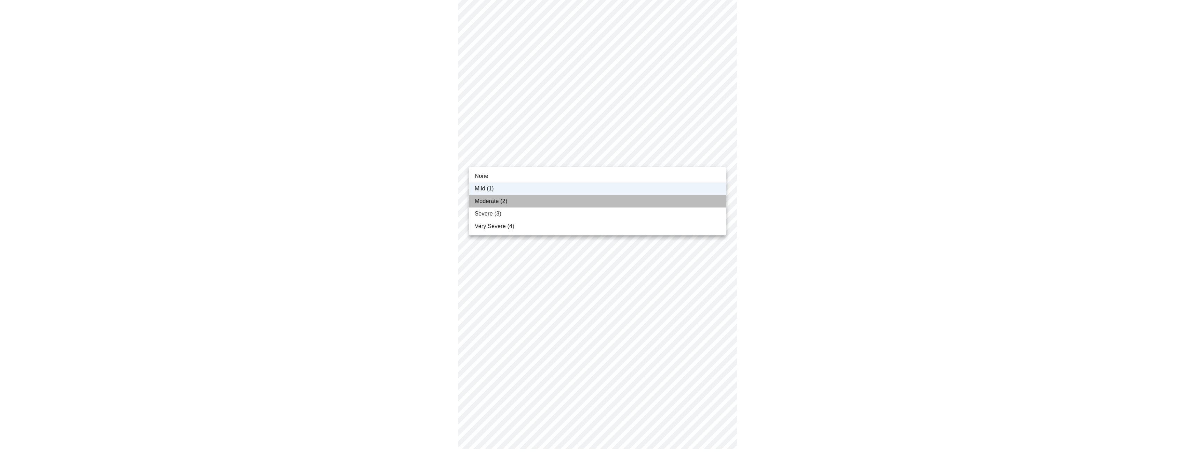
click at [487, 205] on li "Moderate (2)" at bounding box center [597, 201] width 257 height 13
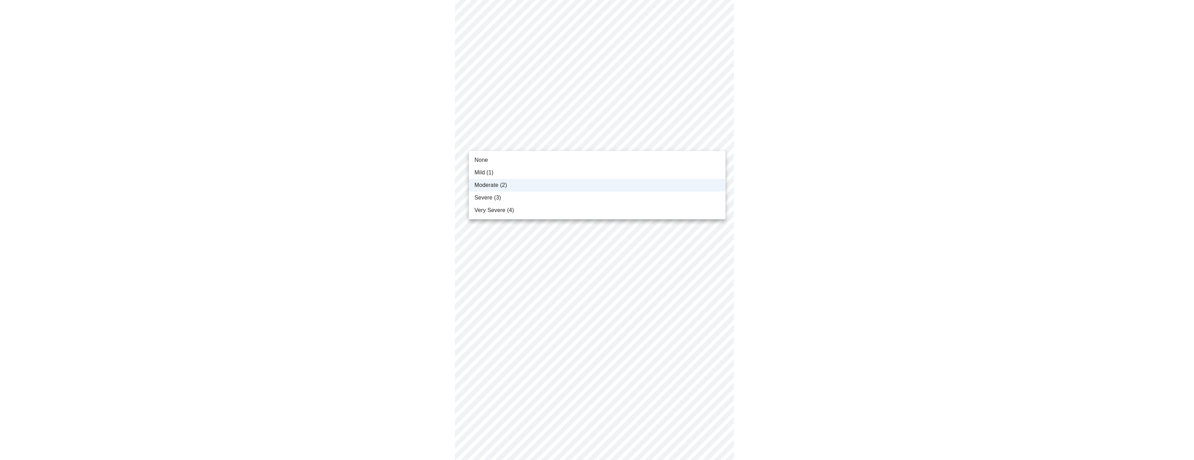
click at [497, 143] on body "MyMenopauseRx Appointments Messaging Labs Uploads Medications Community Refer a…" at bounding box center [597, 192] width 1189 height 821
click at [497, 143] on div at bounding box center [600, 230] width 1200 height 460
click at [624, 325] on body "MyMenopauseRx Appointments Messaging Labs Uploads Medications Community Refer a…" at bounding box center [600, 52] width 1194 height 821
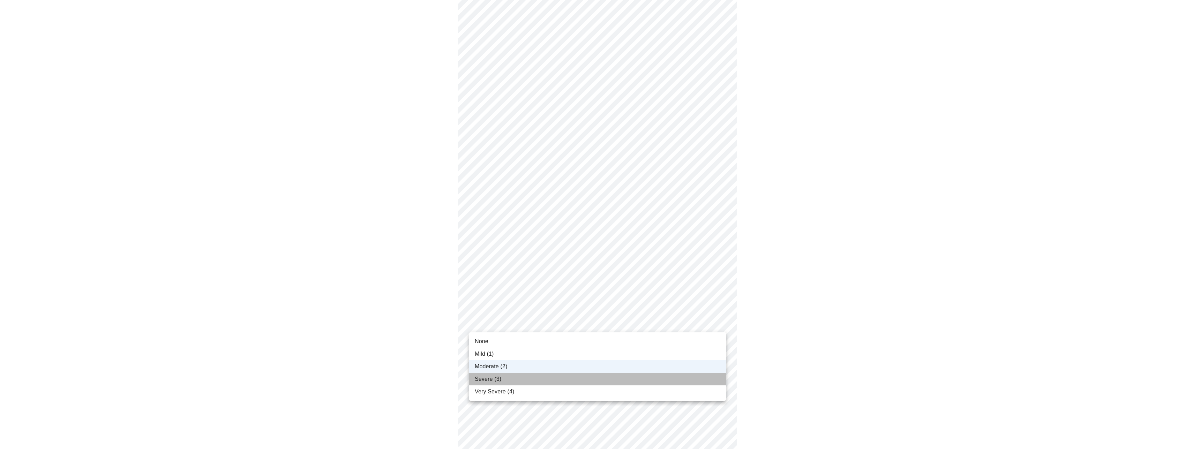
click at [498, 380] on span "Severe (3)" at bounding box center [488, 379] width 27 height 8
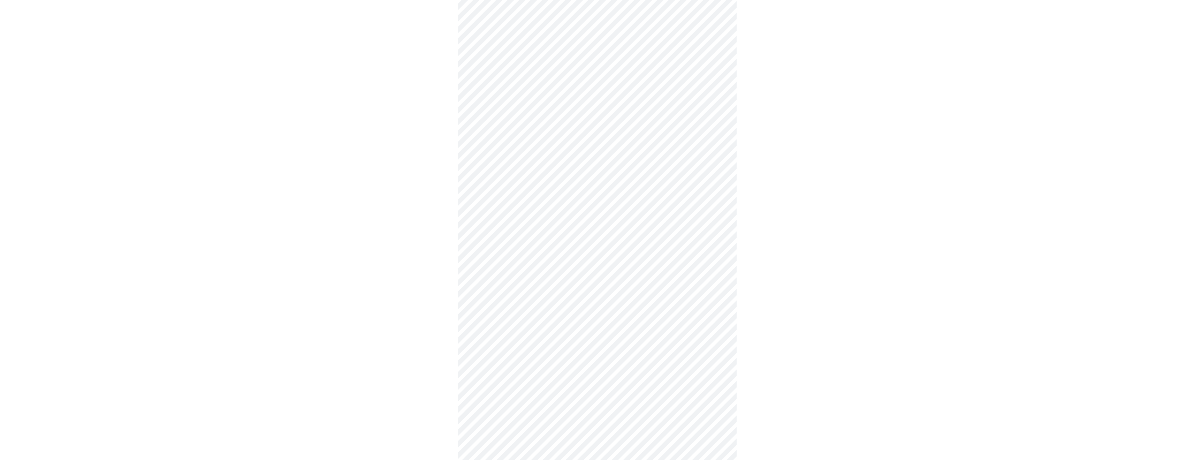
scroll to position [174, 0]
click at [572, 250] on body "MyMenopauseRx Appointments Messaging Labs Uploads Medications Community Refer a…" at bounding box center [600, 172] width 1194 height 688
click at [565, 296] on span "I've had spotting in between my periods on occasion over the past year." at bounding box center [578, 299] width 180 height 6
click at [542, 305] on body "MyMenopauseRx Appointments Messaging Labs Uploads Medications Community Refer a…" at bounding box center [597, 170] width 1189 height 684
click at [530, 347] on li "IUD - Mirena/[PERSON_NAME]" at bounding box center [597, 359] width 257 height 24
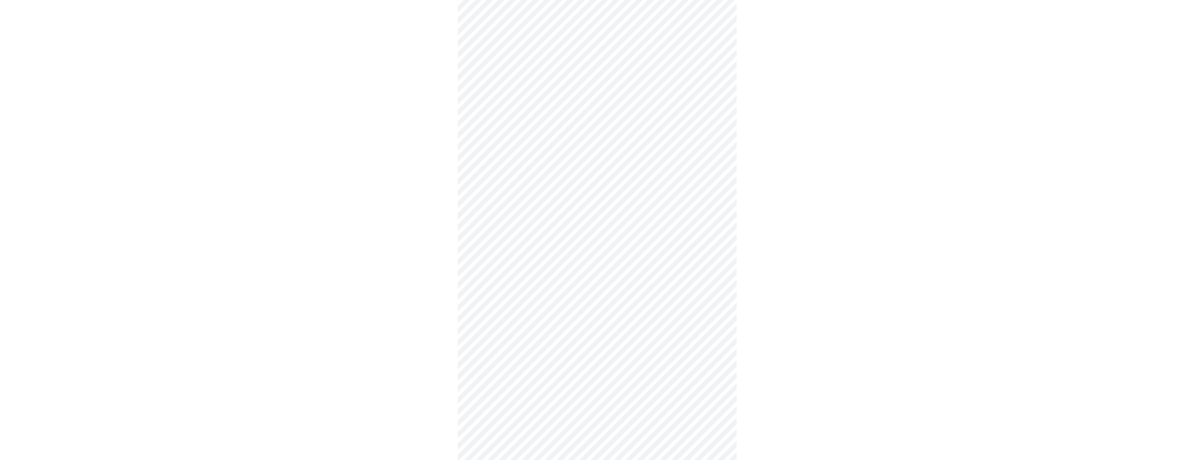
click at [559, 355] on body "MyMenopauseRx Appointments Messaging Labs Uploads Medications Community Refer a…" at bounding box center [597, 168] width 1189 height 680
click at [586, 416] on p "[PERSON_NAME]/[PERSON_NAME] inserted less than [DATE]." at bounding box center [556, 420] width 162 height 8
click at [548, 360] on body "MyMenopauseRx Appointments Messaging Labs Uploads Medications Community Refer a…" at bounding box center [600, 125] width 1194 height 676
click at [507, 377] on li "Yes" at bounding box center [597, 387] width 257 height 24
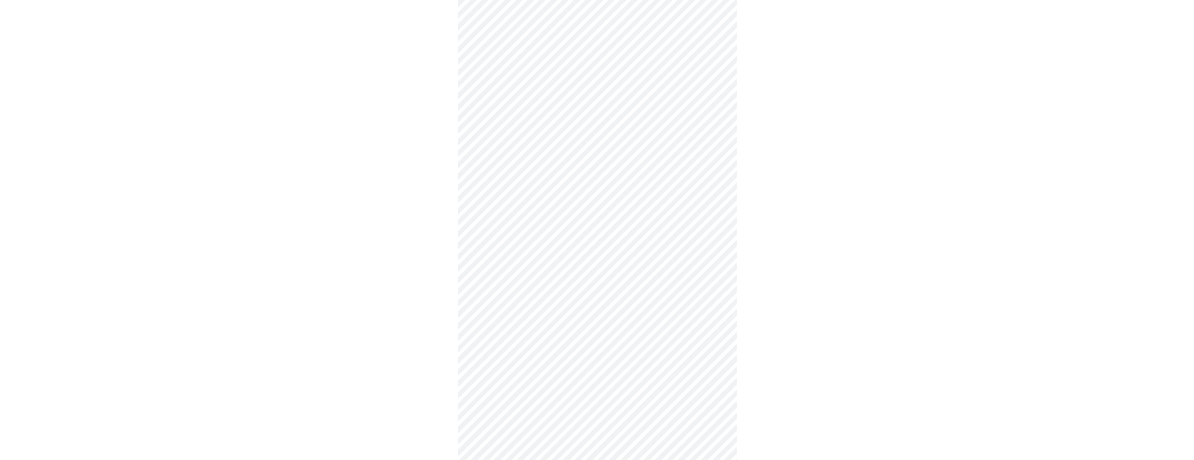
scroll to position [1639, 0]
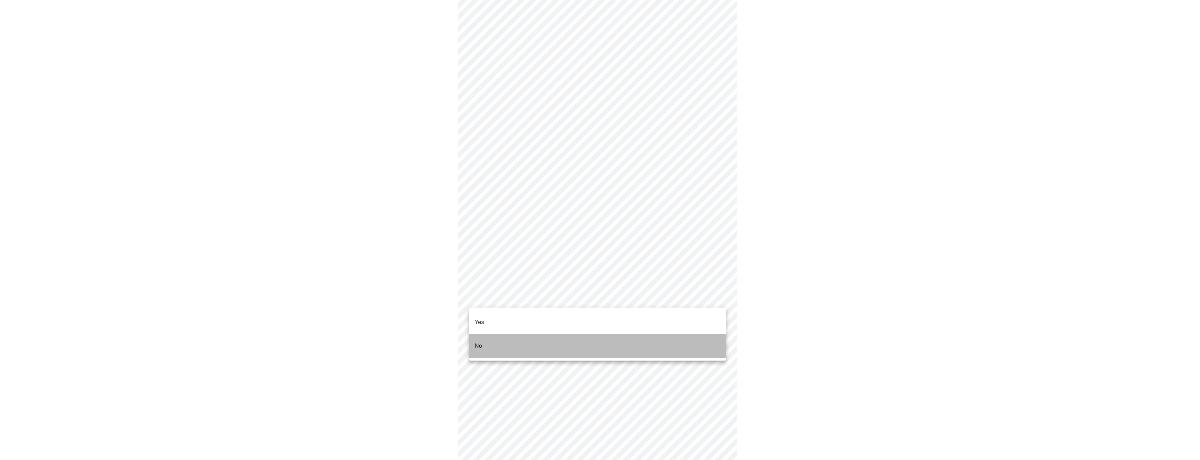
click at [552, 335] on li "No" at bounding box center [597, 346] width 257 height 24
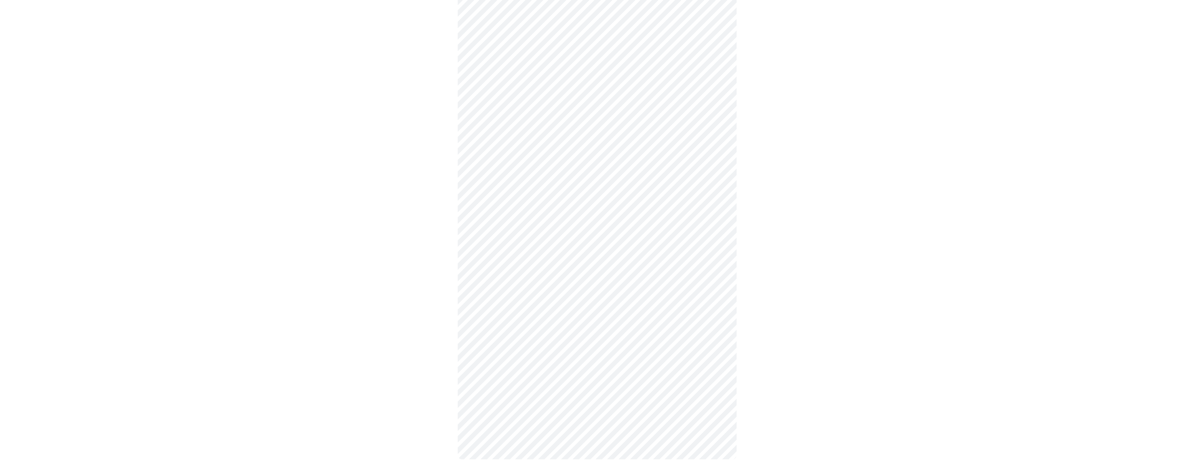
scroll to position [169, 0]
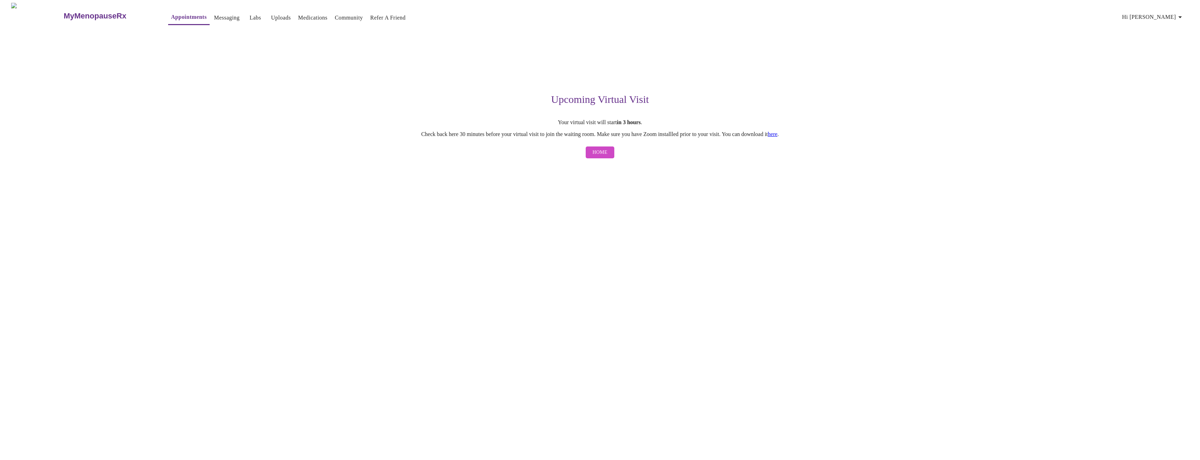
click at [599, 153] on span "Home" at bounding box center [600, 152] width 15 height 9
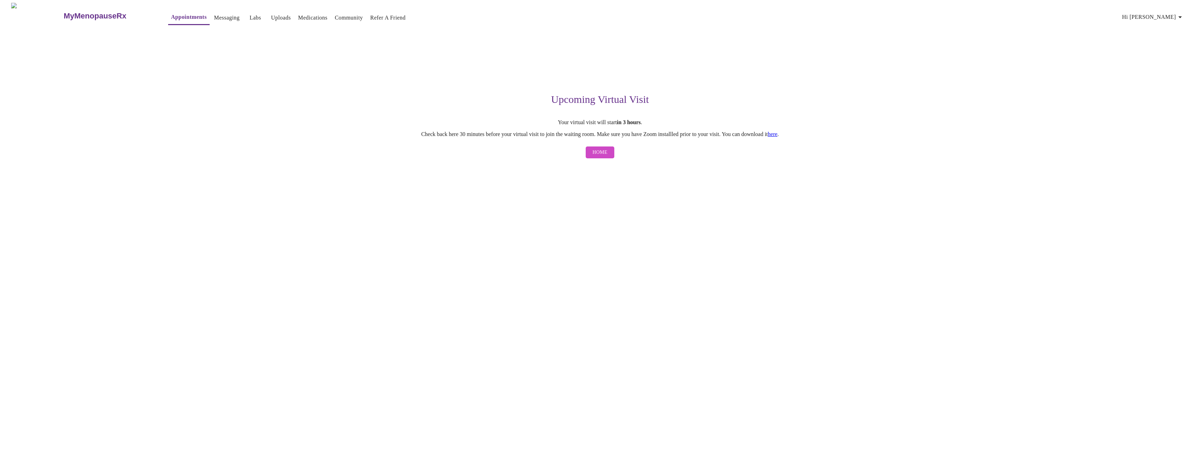
click at [777, 135] on link "here" at bounding box center [773, 134] width 10 height 6
